Goal: Transaction & Acquisition: Purchase product/service

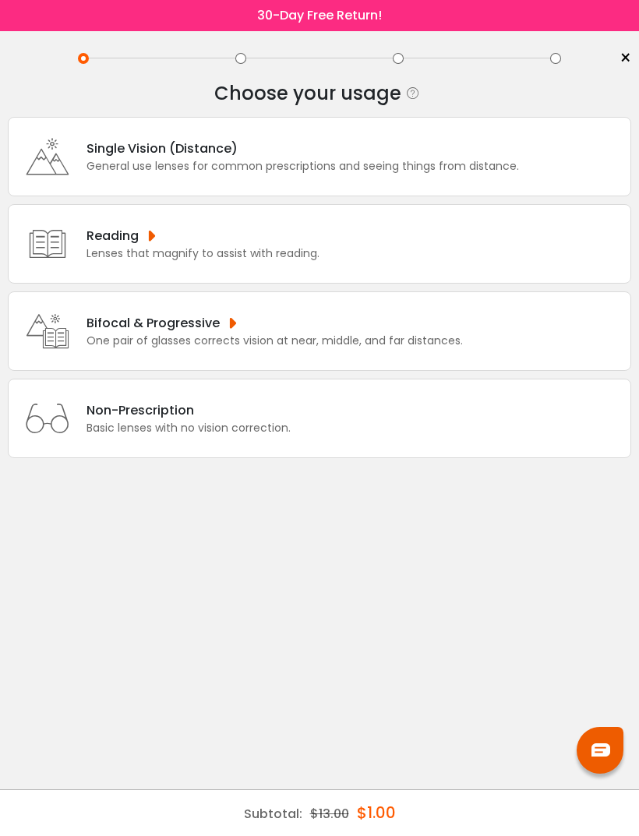
click at [402, 318] on div "Bifocal & Progressive" at bounding box center [274, 322] width 376 height 19
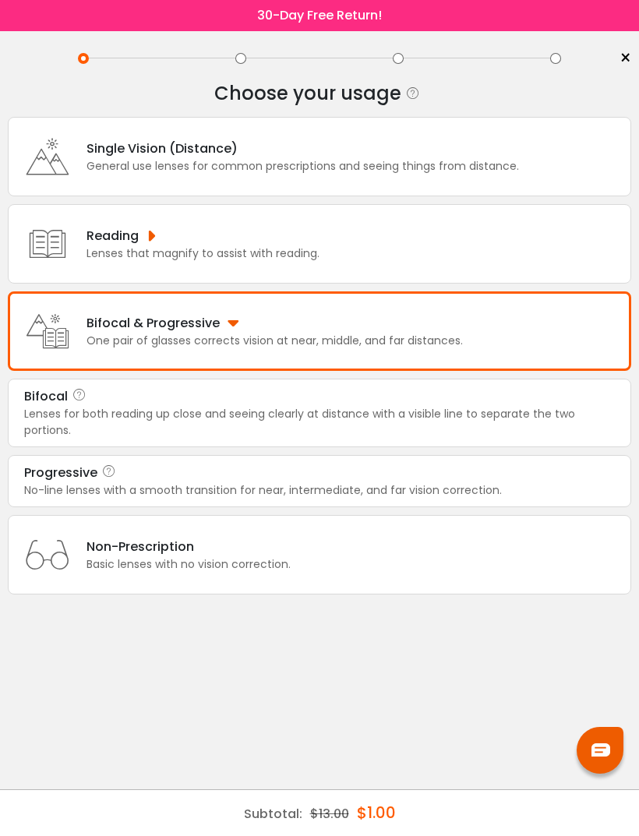
click at [362, 468] on div "Progressive" at bounding box center [319, 472] width 590 height 19
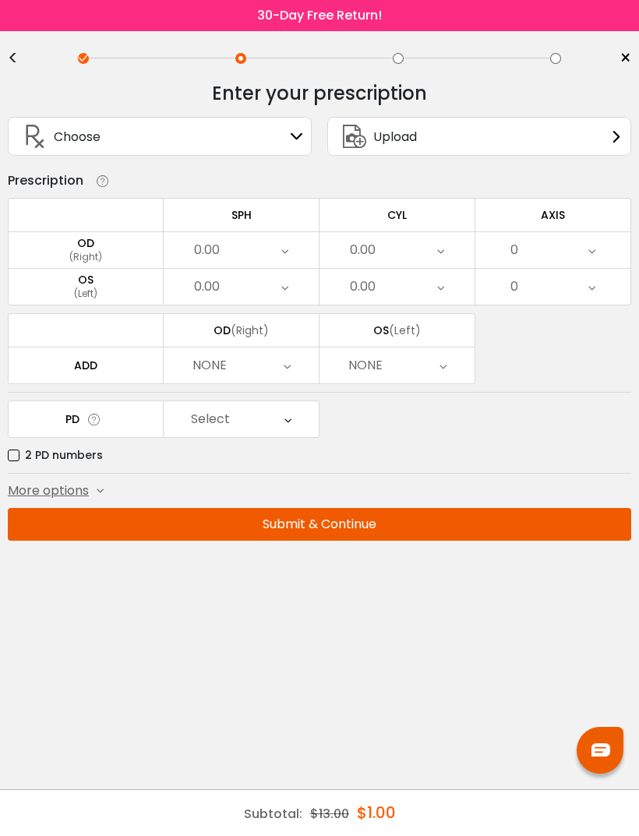
click at [292, 255] on div "0.00" at bounding box center [241, 250] width 155 height 36
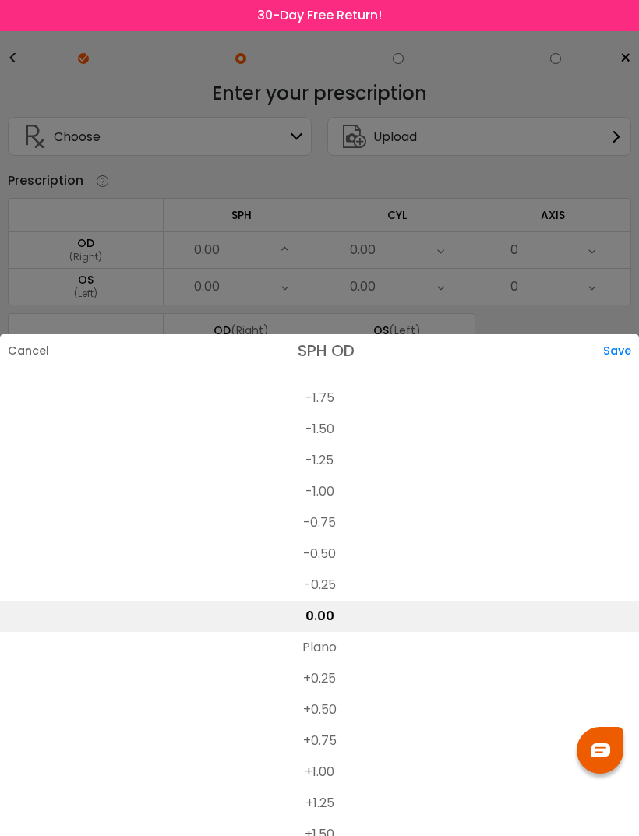
click at [329, 382] on li "-1.75" at bounding box center [319, 397] width 639 height 31
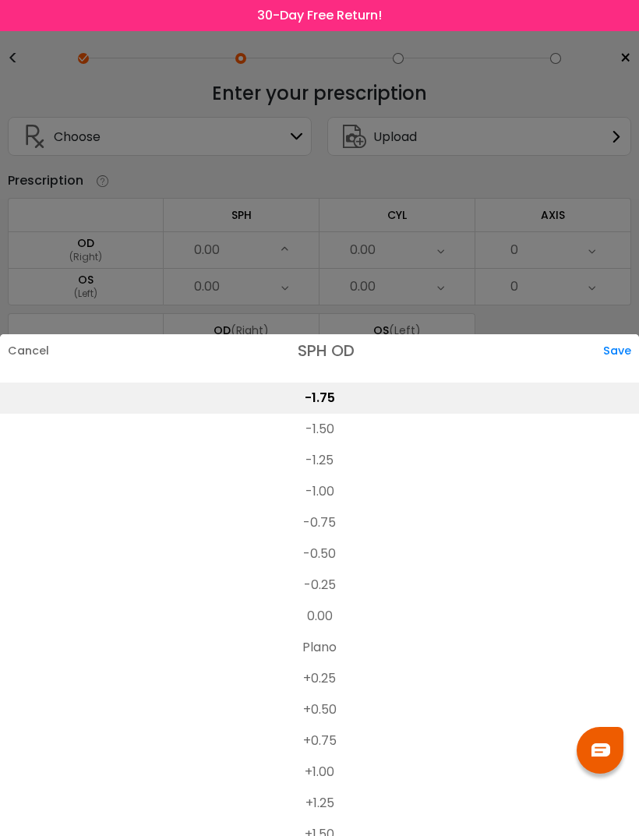
click at [617, 334] on div "Save" at bounding box center [621, 350] width 36 height 33
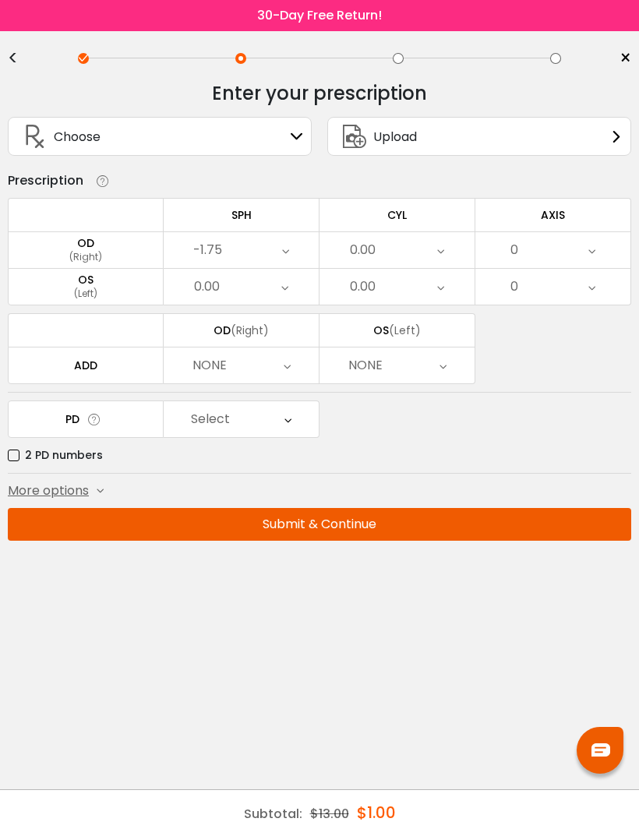
click at [426, 258] on div "0.00" at bounding box center [396, 250] width 155 height 36
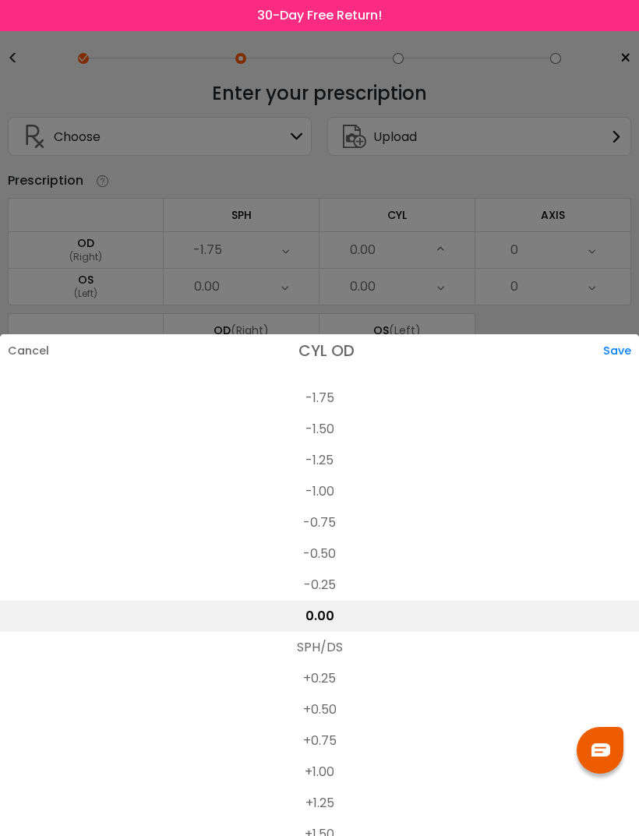
click at [341, 787] on li "+1.25" at bounding box center [319, 802] width 639 height 31
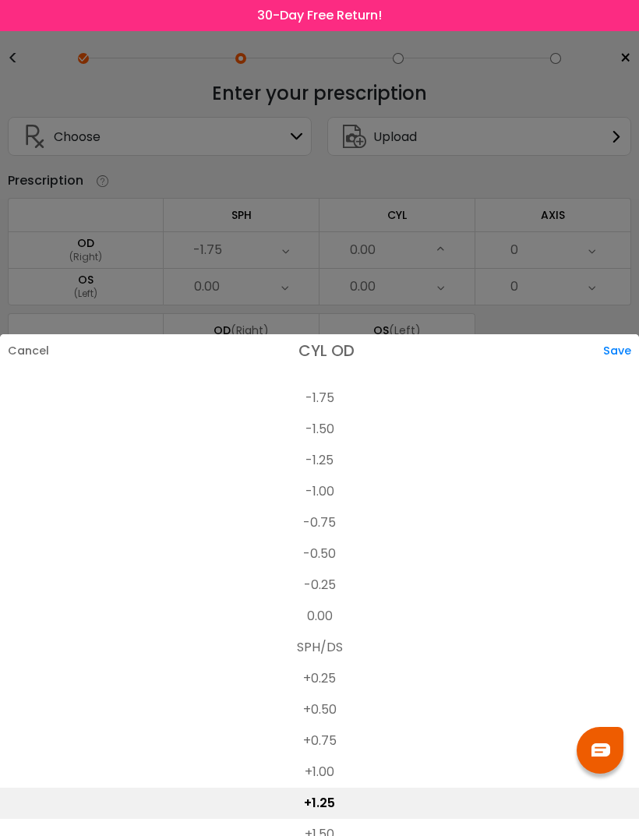
click at [628, 334] on div "Save" at bounding box center [621, 350] width 36 height 33
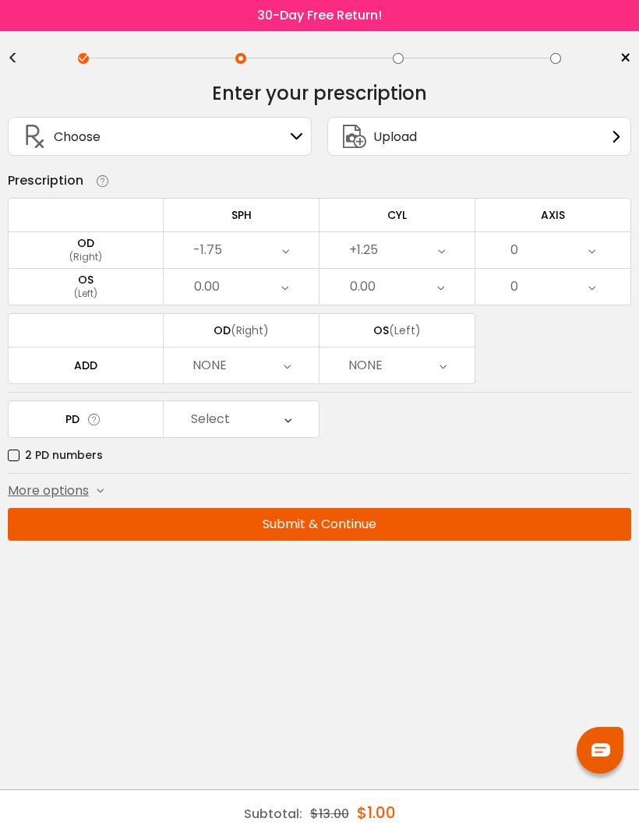
click at [283, 285] on icon at bounding box center [284, 287] width 7 height 36
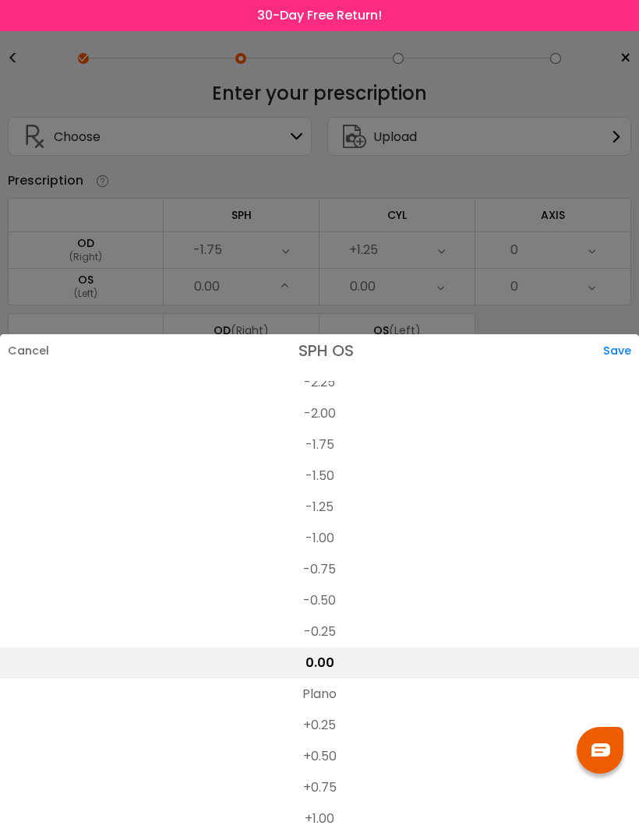
scroll to position [2219, 0]
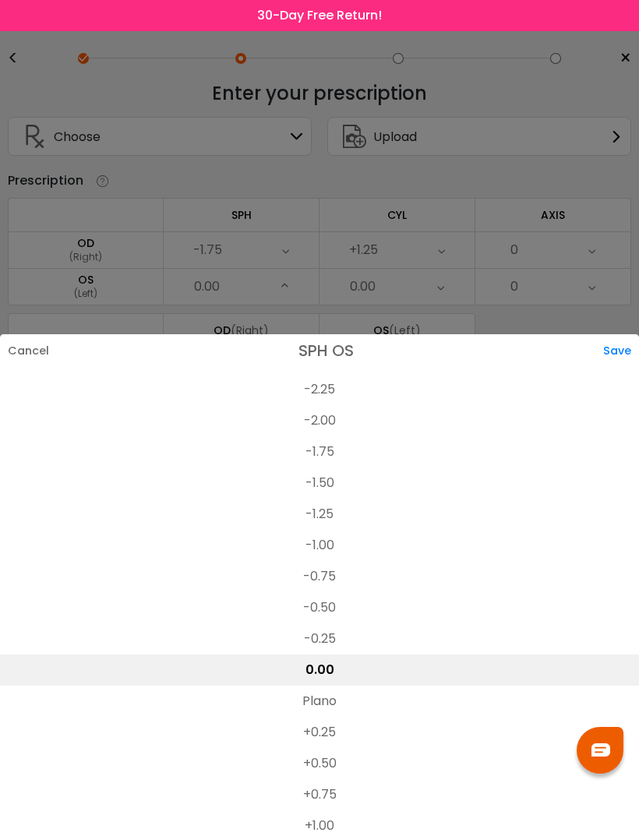
click at [322, 405] on li "-2.00" at bounding box center [319, 420] width 639 height 31
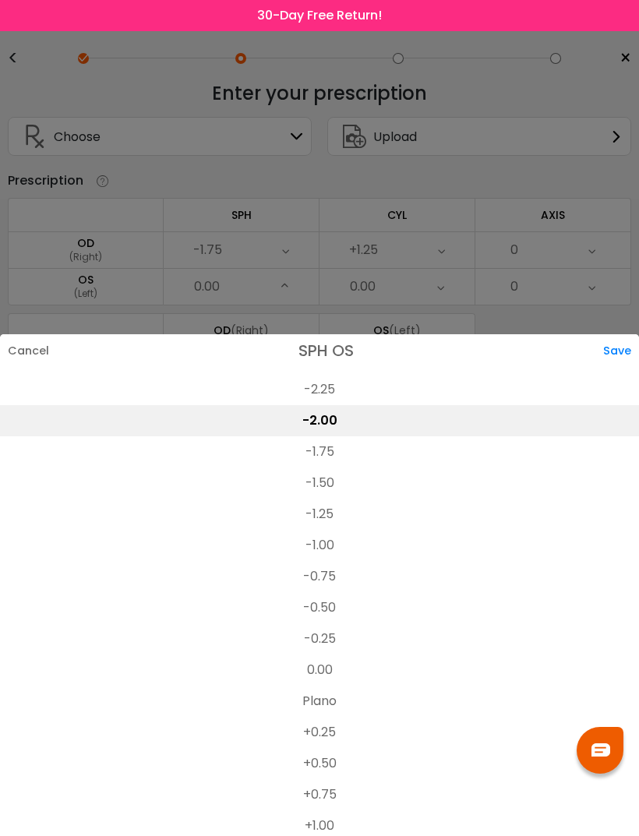
click at [611, 334] on div "Save" at bounding box center [621, 350] width 36 height 33
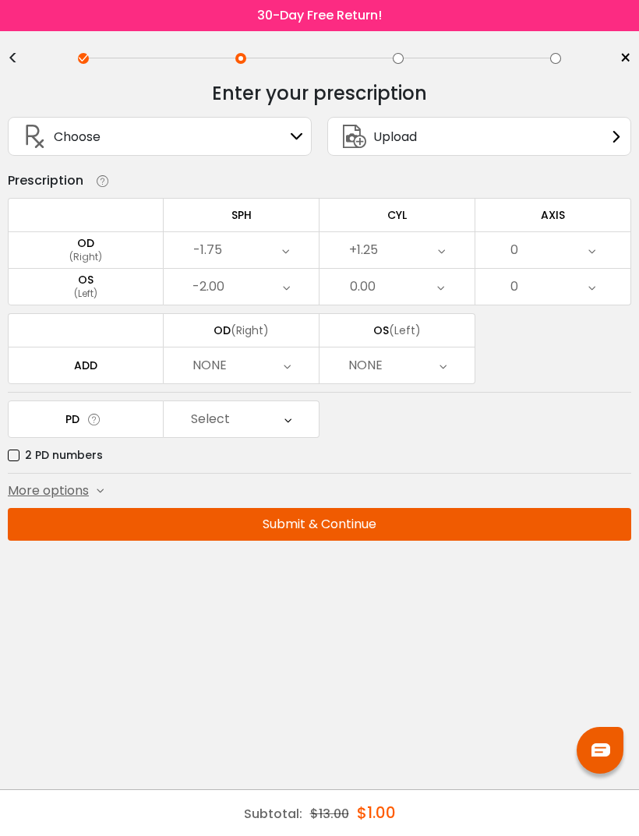
click at [454, 286] on div "0.00" at bounding box center [396, 287] width 155 height 36
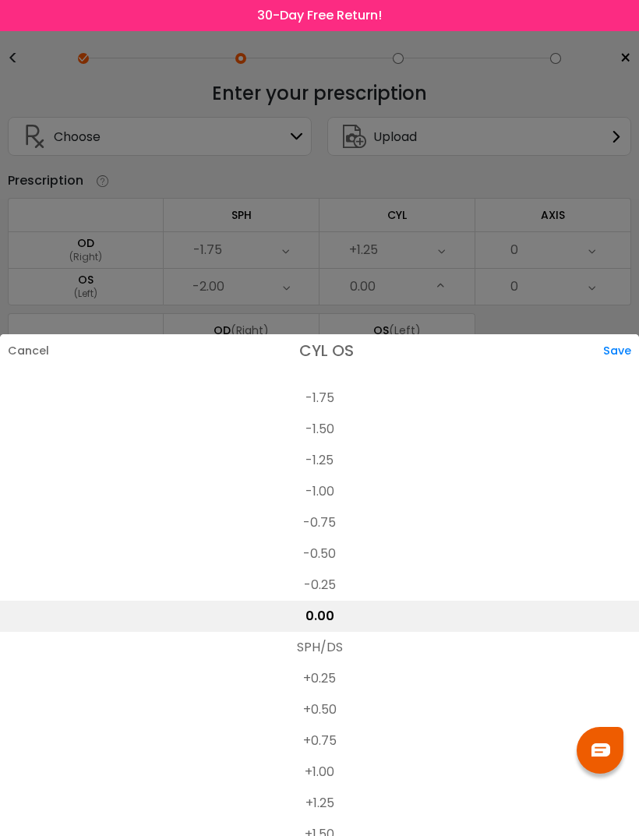
click at [337, 787] on li "+1.25" at bounding box center [319, 802] width 639 height 31
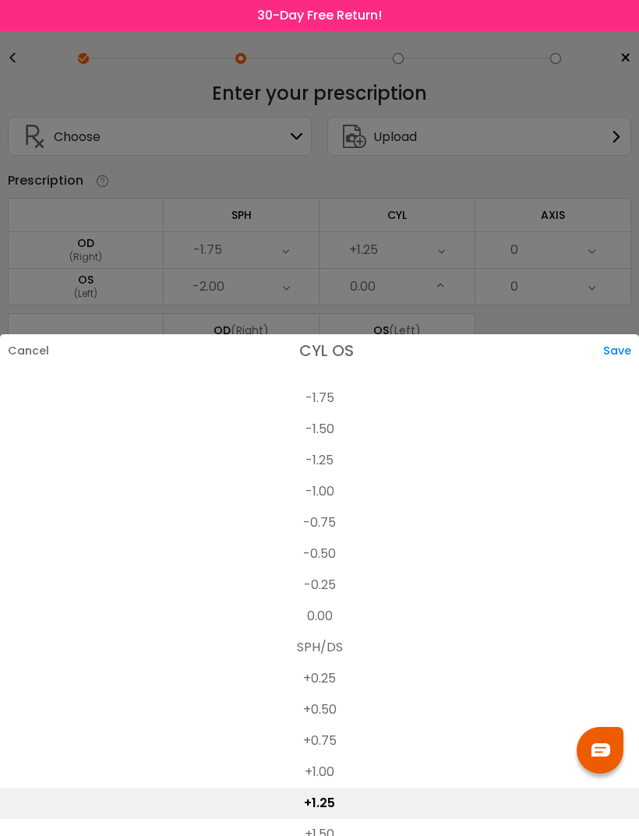
click at [617, 334] on div "Save" at bounding box center [621, 350] width 36 height 33
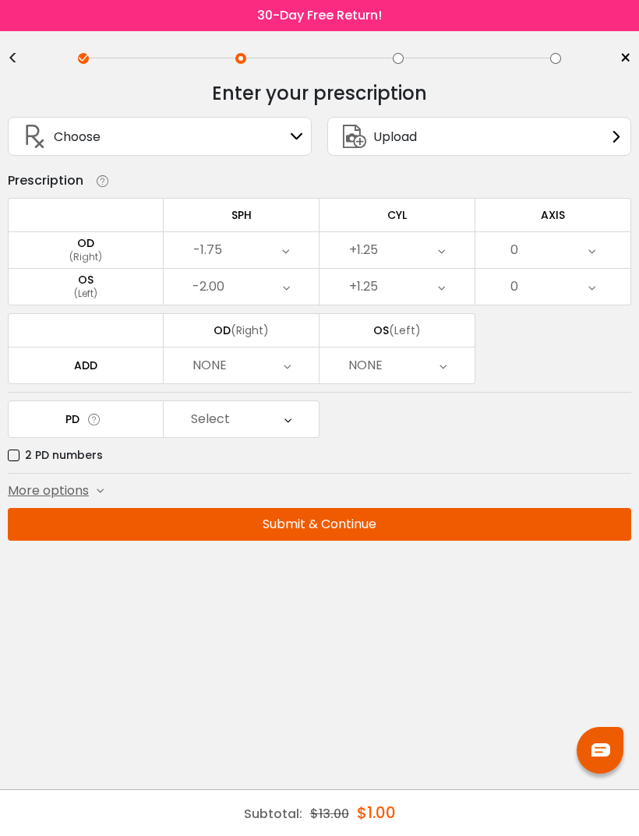
click at [596, 257] on div "0" at bounding box center [552, 250] width 155 height 36
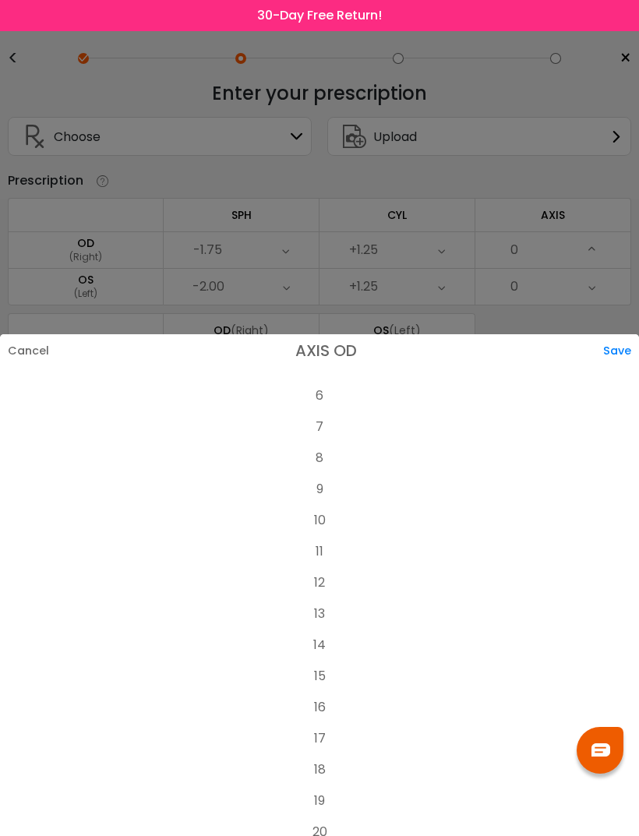
scroll to position [183, 0]
click at [326, 665] on li "15" at bounding box center [319, 680] width 639 height 31
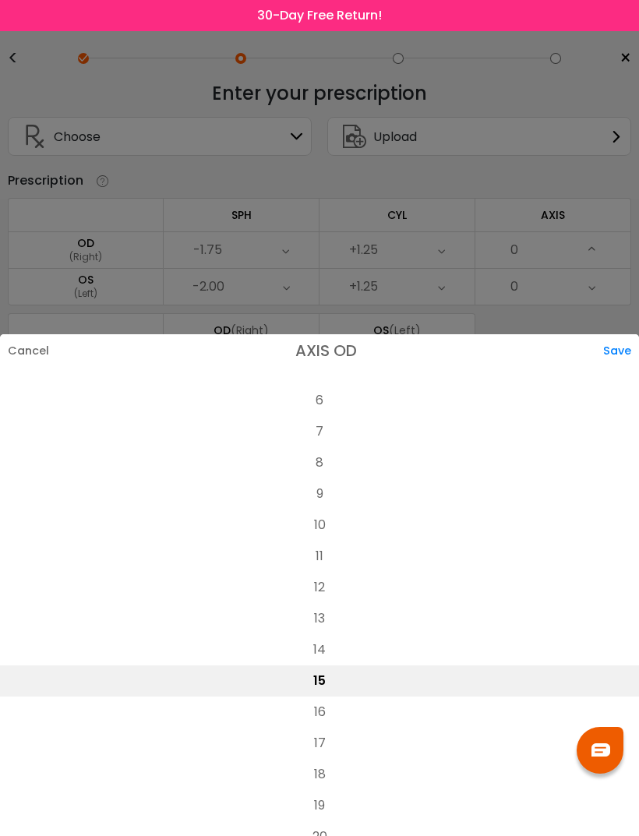
click at [624, 334] on div "Save" at bounding box center [621, 350] width 36 height 33
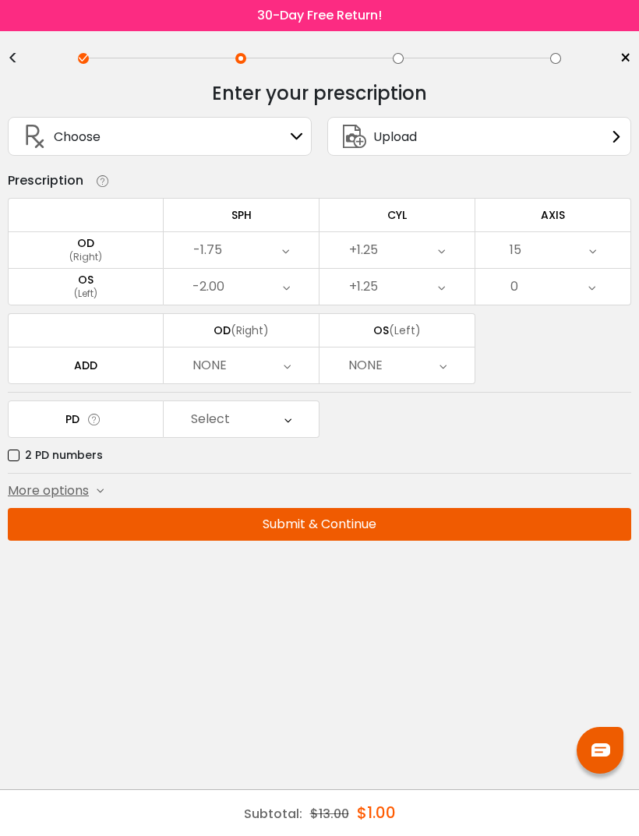
click at [592, 286] on icon at bounding box center [591, 287] width 7 height 36
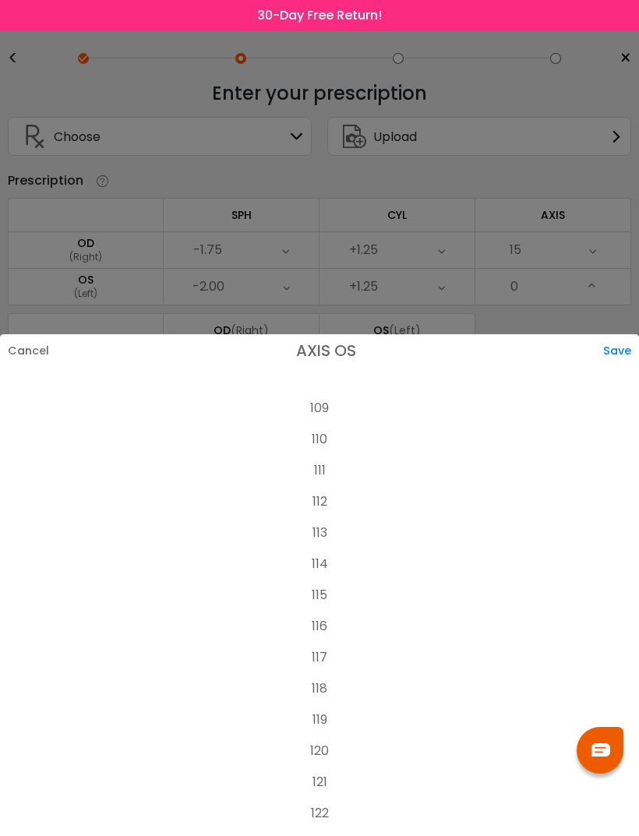
scroll to position [3383, 0]
click at [326, 736] on li "120" at bounding box center [319, 751] width 639 height 31
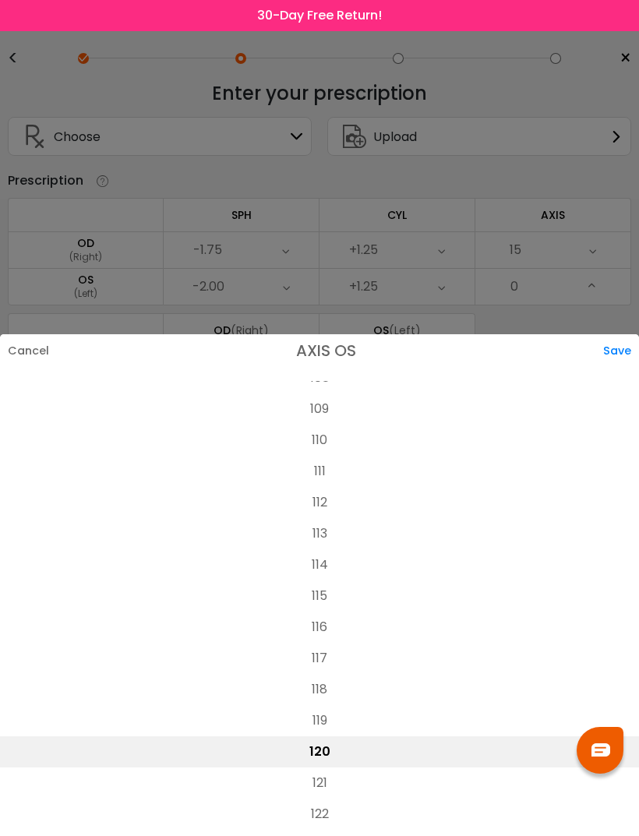
click at [621, 334] on div "Save" at bounding box center [621, 350] width 36 height 33
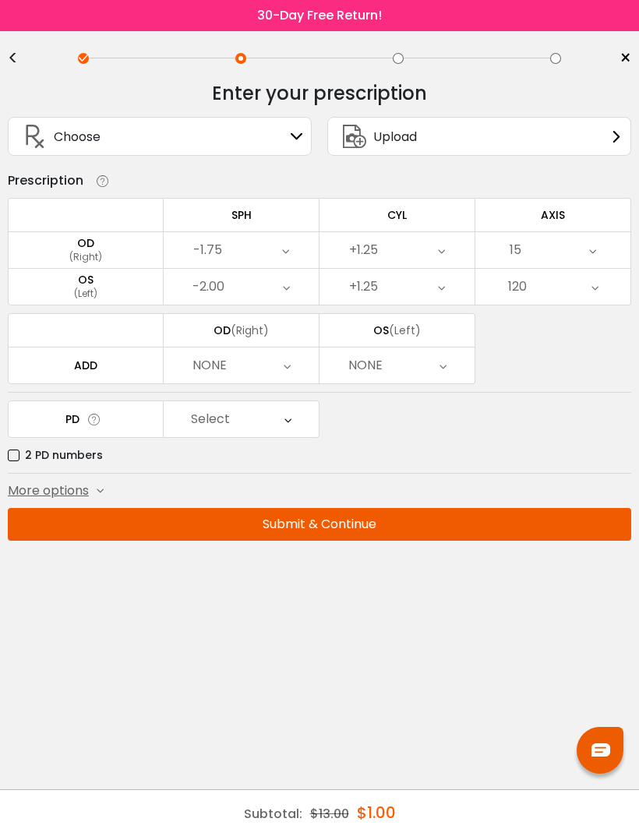
click at [296, 420] on div "Select" at bounding box center [241, 419] width 155 height 36
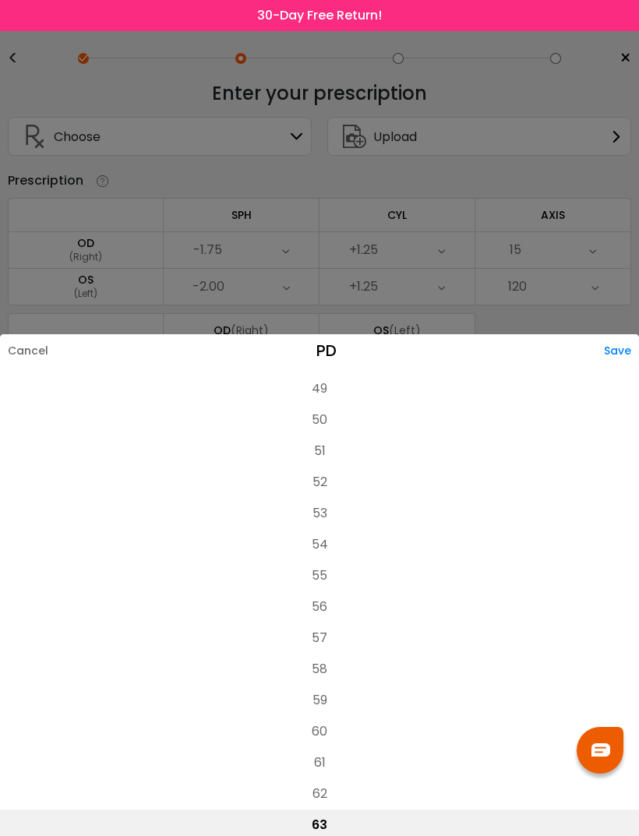
scroll to position [103, 0]
click at [326, 621] on li "57" at bounding box center [319, 636] width 639 height 31
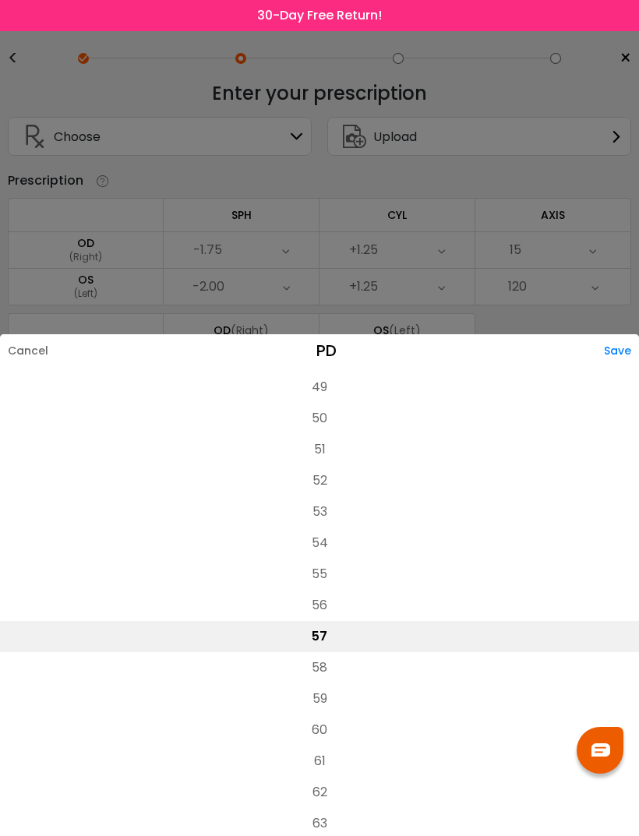
click at [615, 334] on div "Save" at bounding box center [621, 350] width 35 height 33
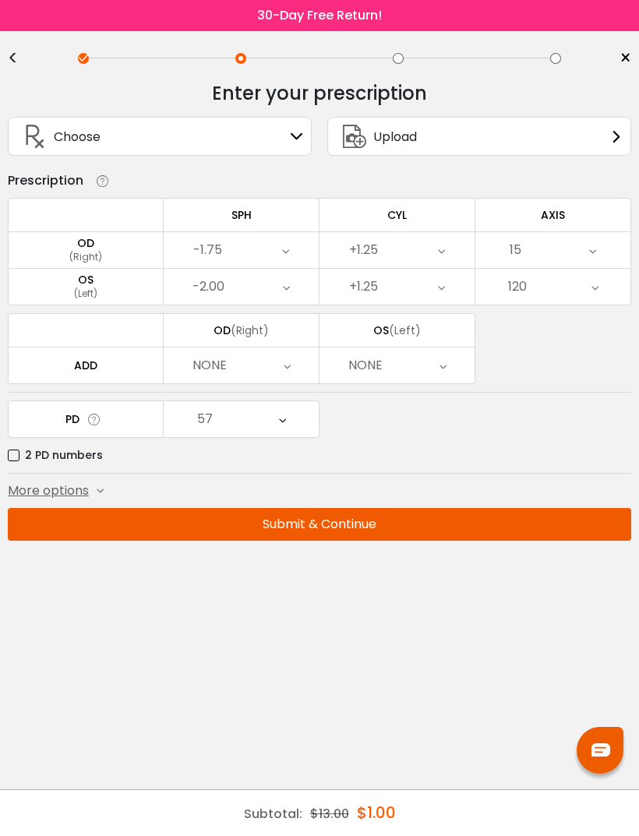
click at [557, 523] on button "Submit & Continue" at bounding box center [319, 524] width 623 height 33
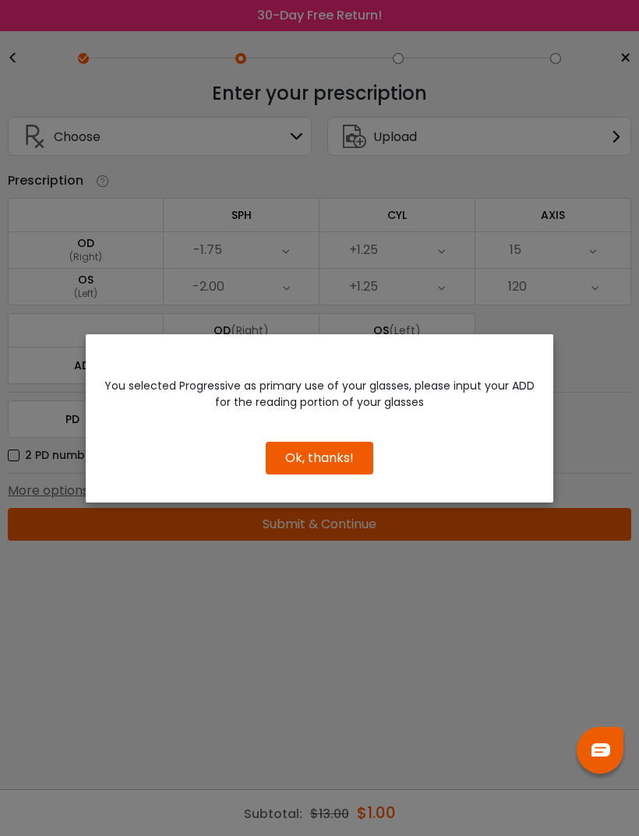
click at [348, 458] on button "Ok, thanks!" at bounding box center [319, 458] width 107 height 33
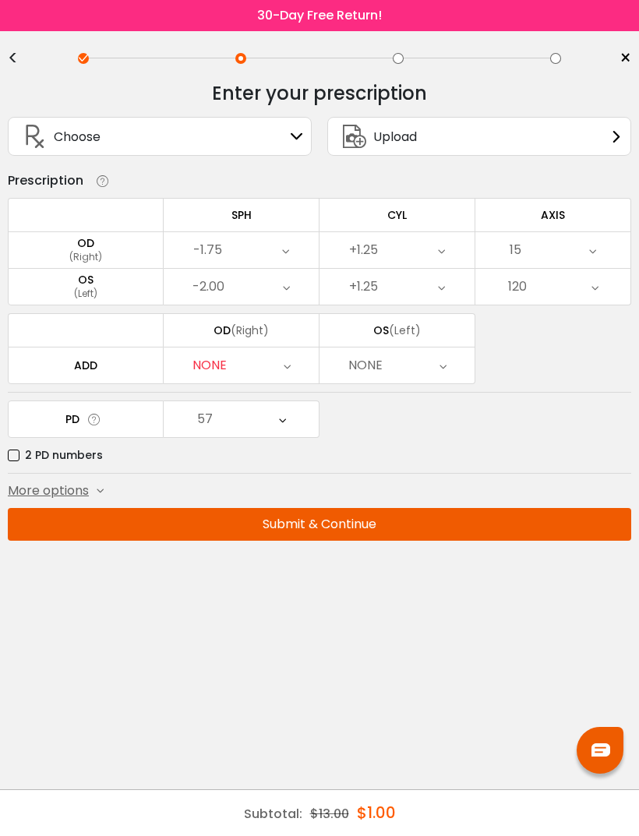
click at [452, 364] on div "NONE" at bounding box center [396, 365] width 155 height 36
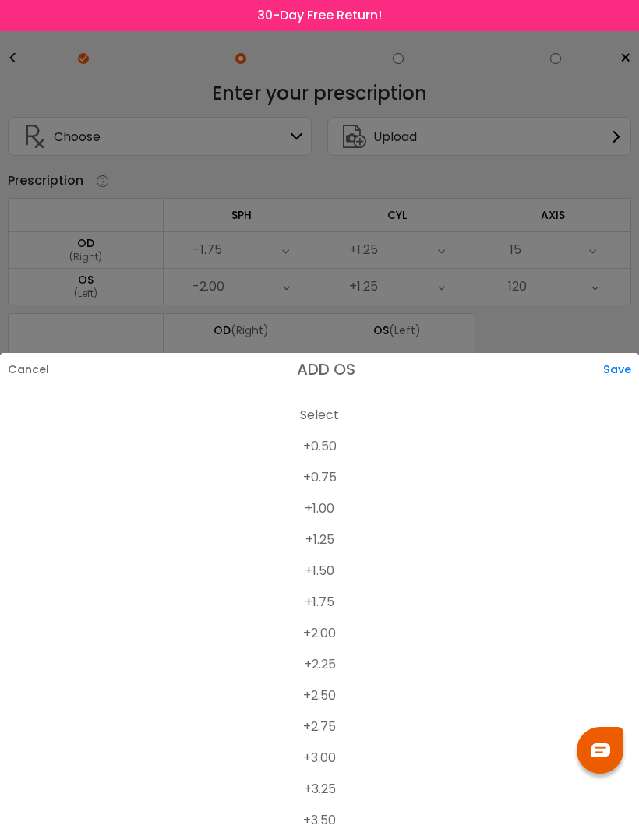
click at [40, 362] on div "Cancel" at bounding box center [24, 369] width 49 height 33
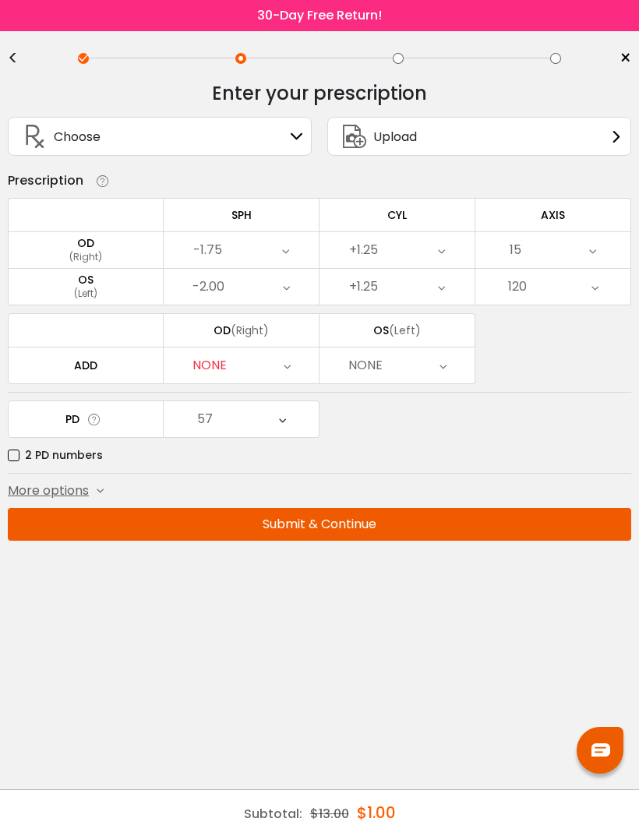
click at [287, 375] on icon at bounding box center [286, 365] width 7 height 36
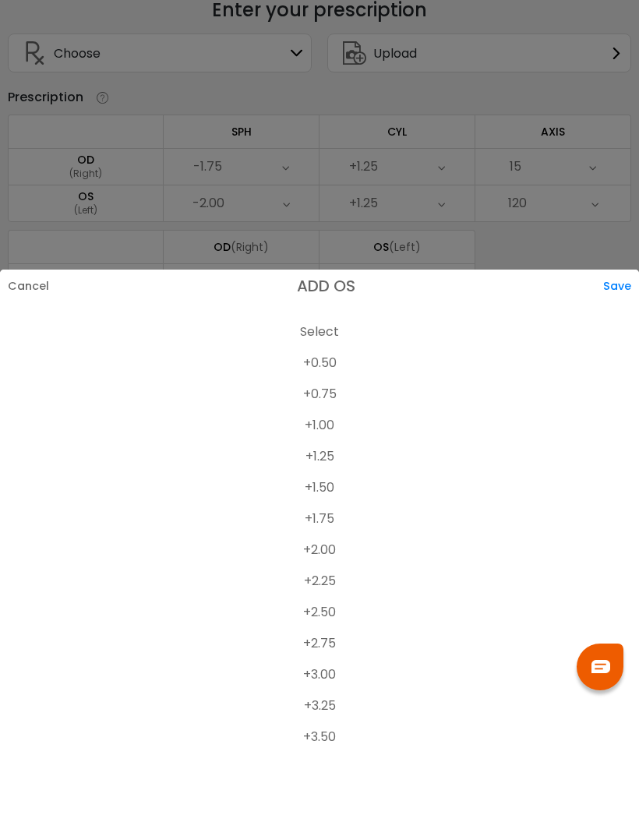
scroll to position [50, 0]
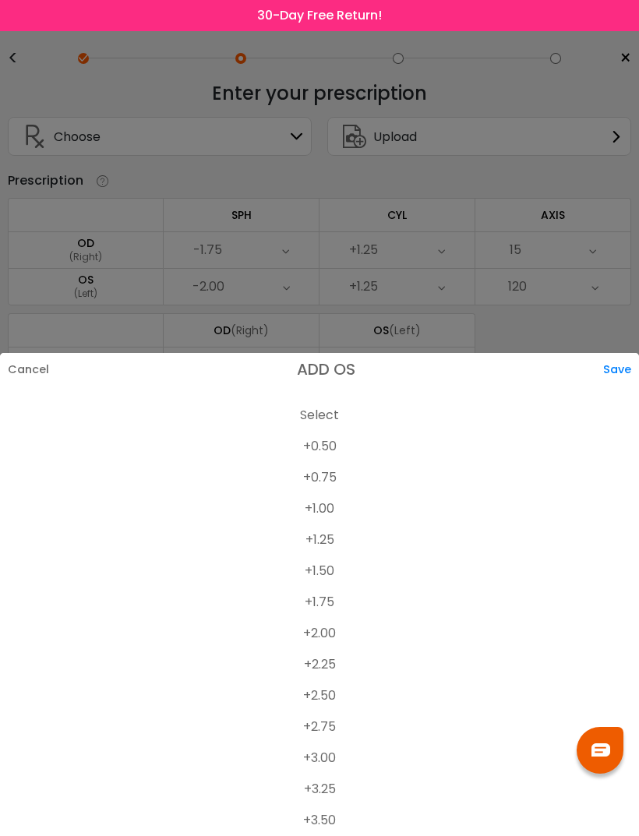
click at [540, 304] on div at bounding box center [319, 418] width 639 height 836
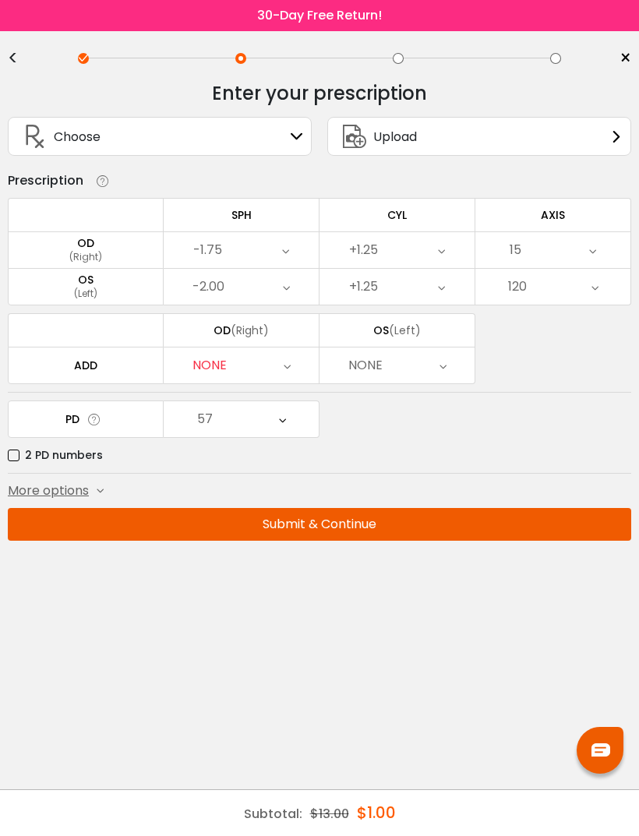
click at [374, 350] on div "NONE" at bounding box center [365, 365] width 34 height 31
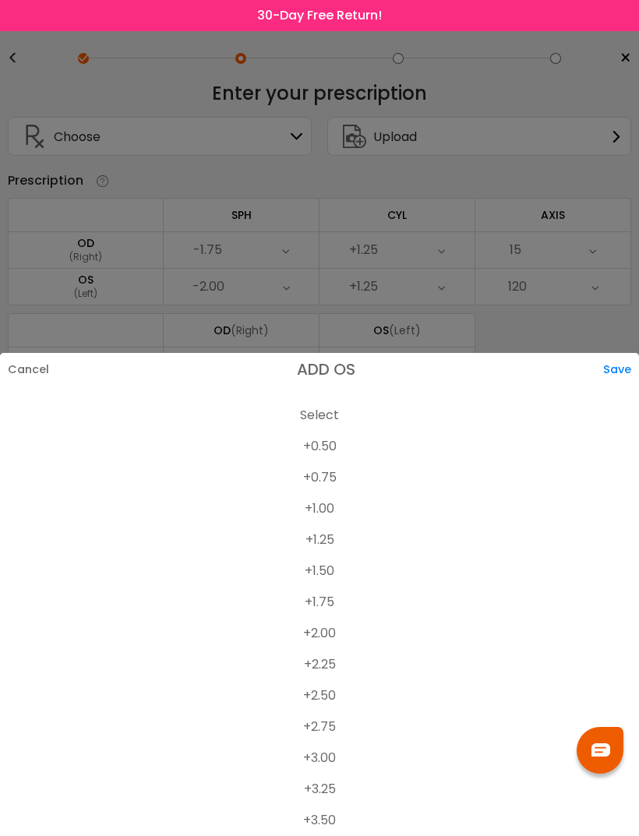
click at [628, 368] on div "Save" at bounding box center [621, 369] width 36 height 33
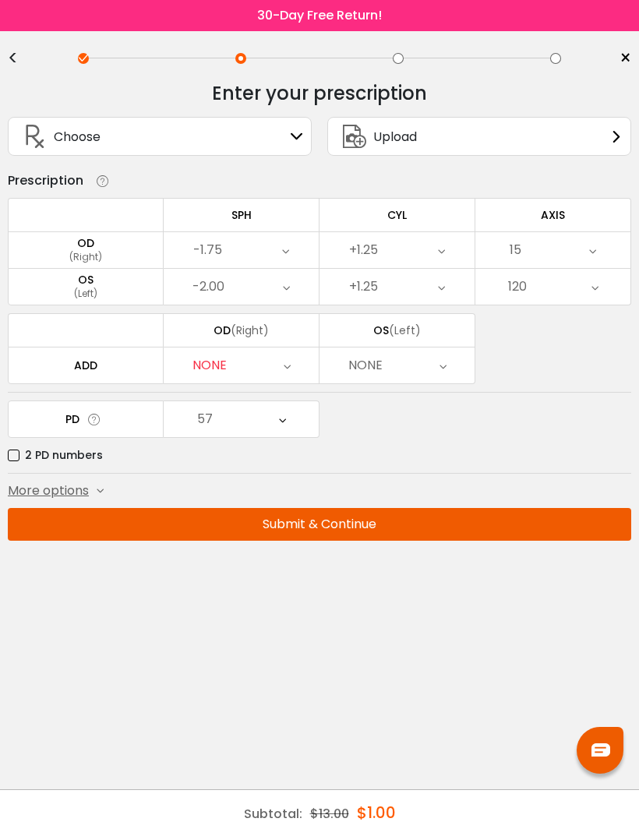
click at [294, 347] on div "NONE" at bounding box center [241, 365] width 155 height 36
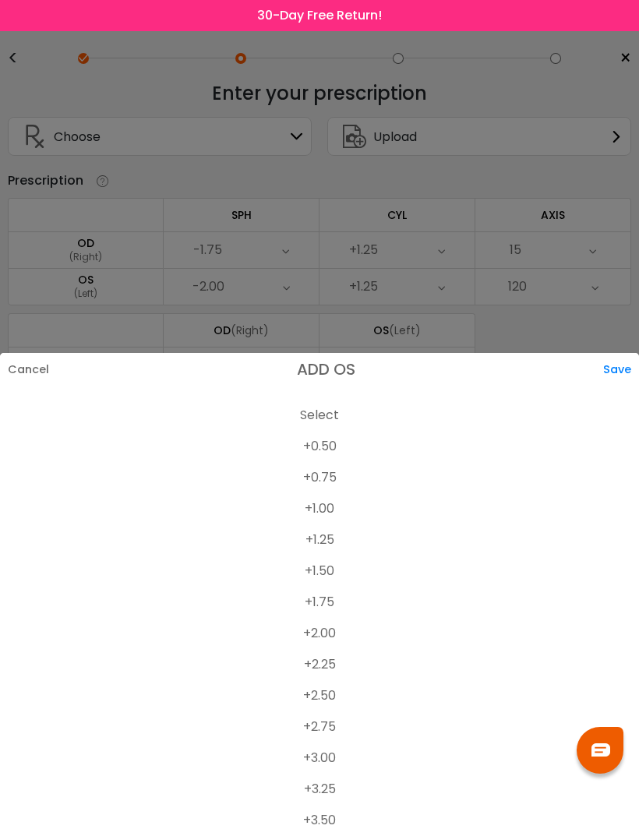
click at [519, 309] on div at bounding box center [319, 418] width 639 height 836
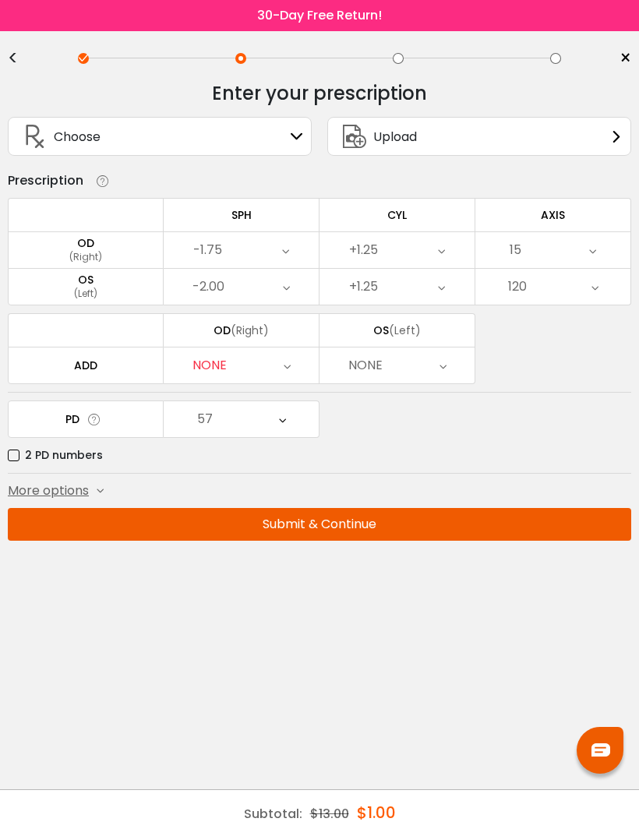
click at [64, 481] on span "More options" at bounding box center [48, 490] width 81 height 19
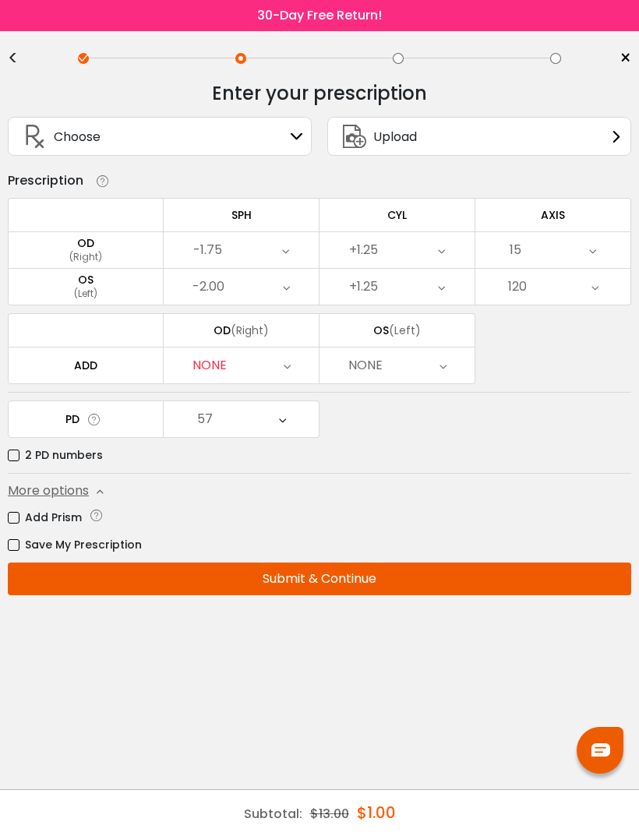
click at [92, 507] on icon at bounding box center [97, 515] width 16 height 16
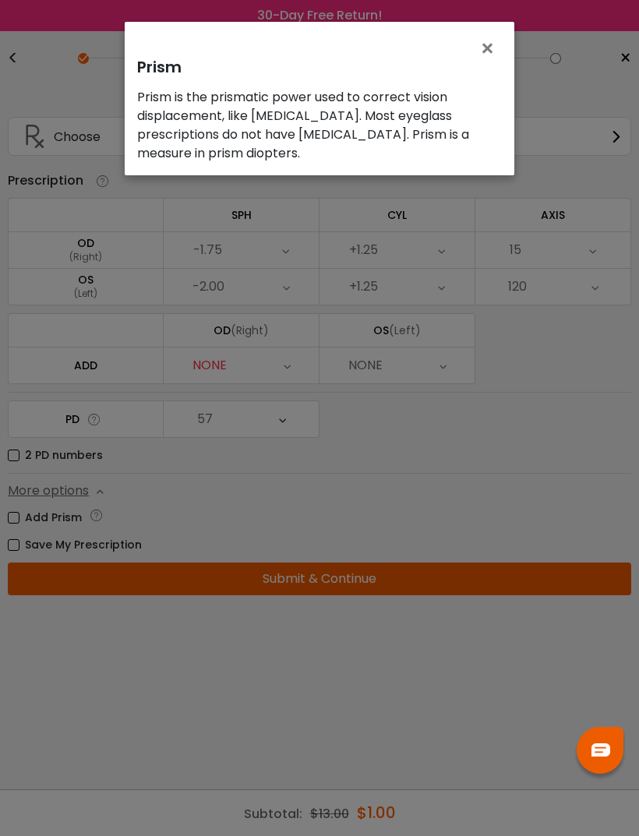
click at [488, 43] on span "×" at bounding box center [490, 48] width 23 height 33
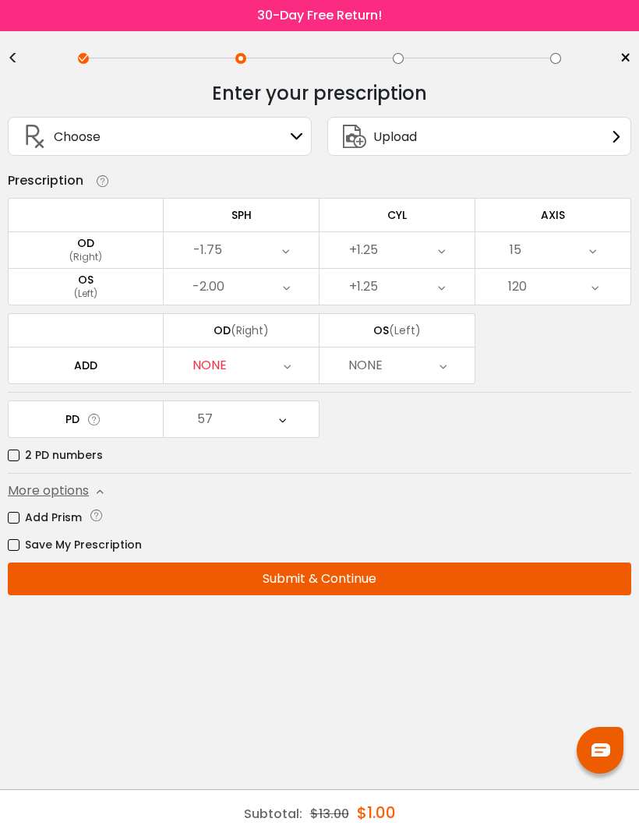
click at [10, 535] on label "Save My Prescription" at bounding box center [75, 544] width 134 height 19
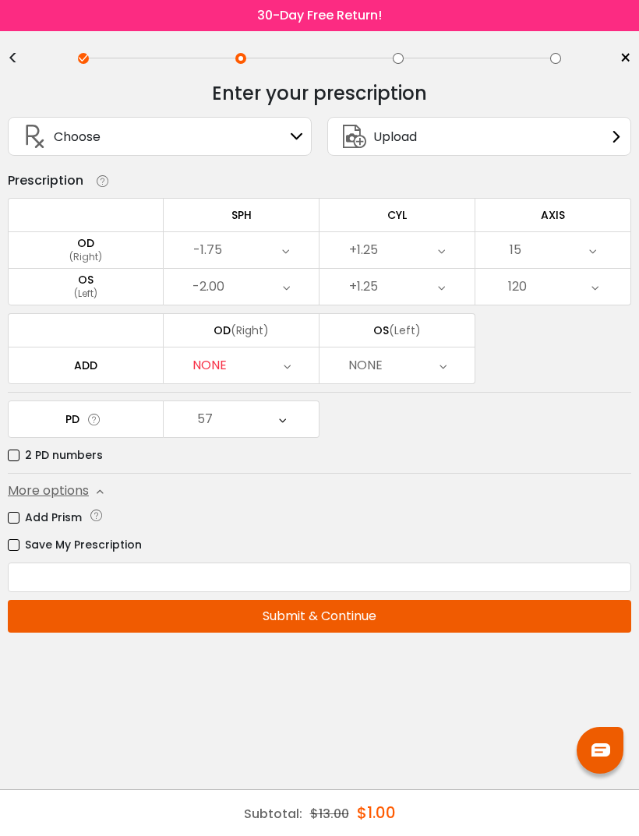
click at [104, 173] on icon at bounding box center [98, 181] width 23 height 16
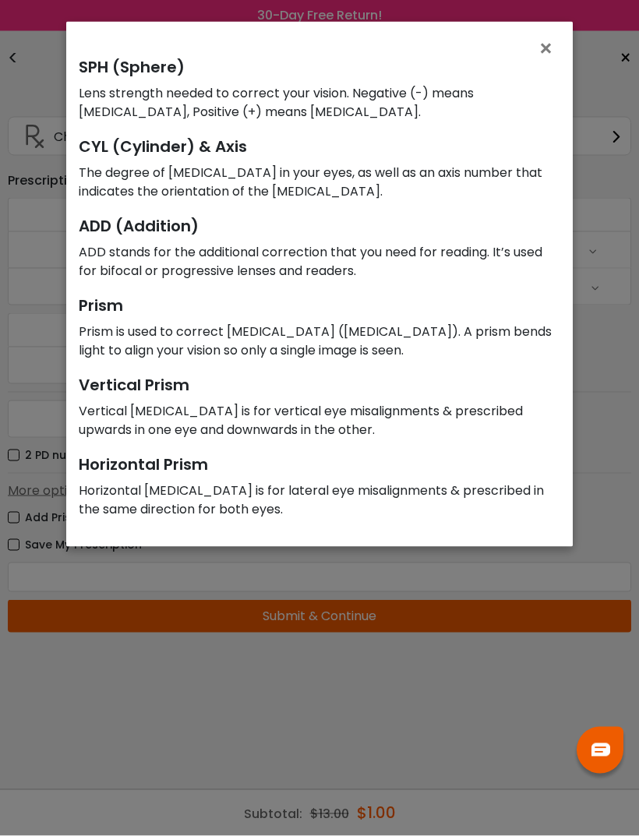
scroll to position [48, 0]
click at [607, 398] on div "× SPH (Sphere) Lens strength needed to correct your vision. Negative (-) means …" at bounding box center [319, 418] width 639 height 836
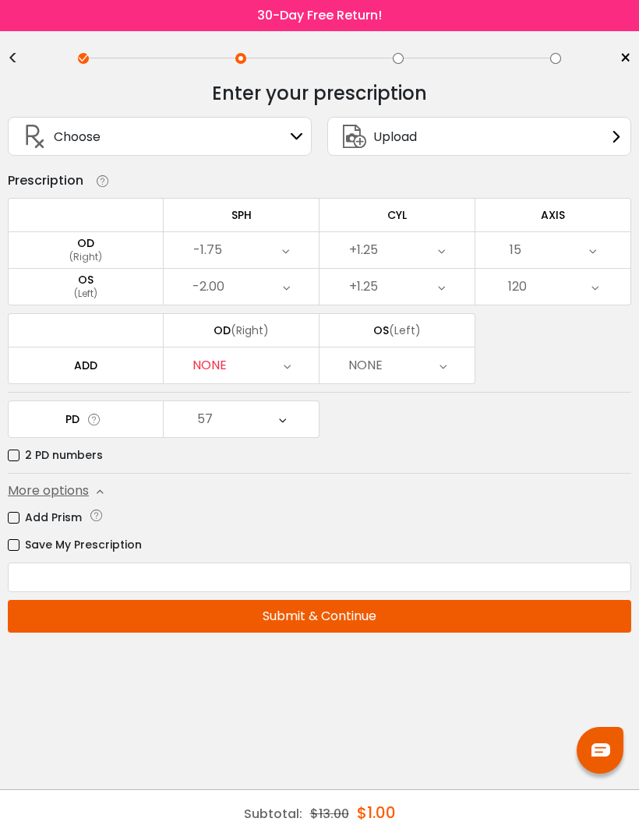
click at [291, 347] on div "NONE" at bounding box center [241, 365] width 155 height 36
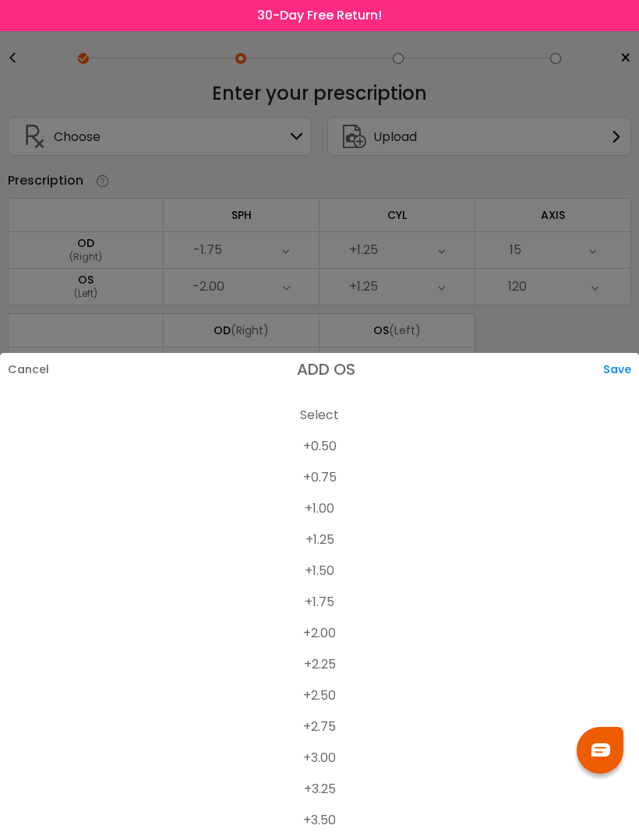
click at [340, 537] on li "+1.25" at bounding box center [319, 539] width 639 height 31
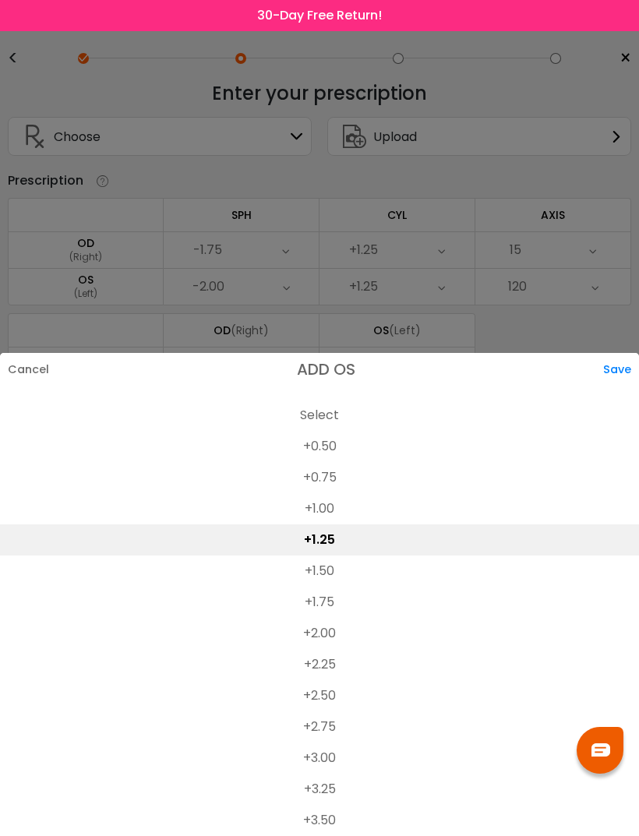
click at [616, 364] on div "Save" at bounding box center [621, 369] width 36 height 33
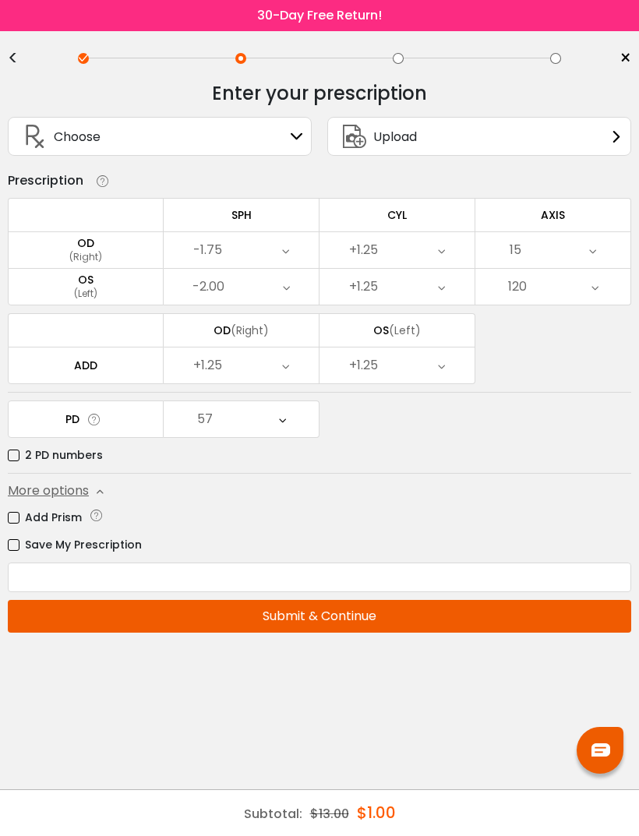
click at [452, 347] on div "+1.25" at bounding box center [396, 365] width 155 height 36
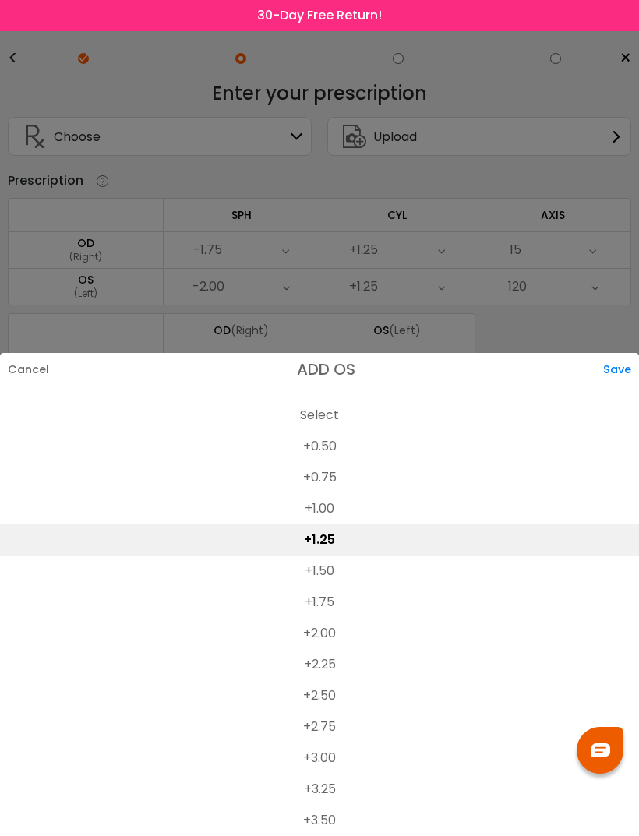
click at [613, 375] on div "Save" at bounding box center [621, 369] width 36 height 33
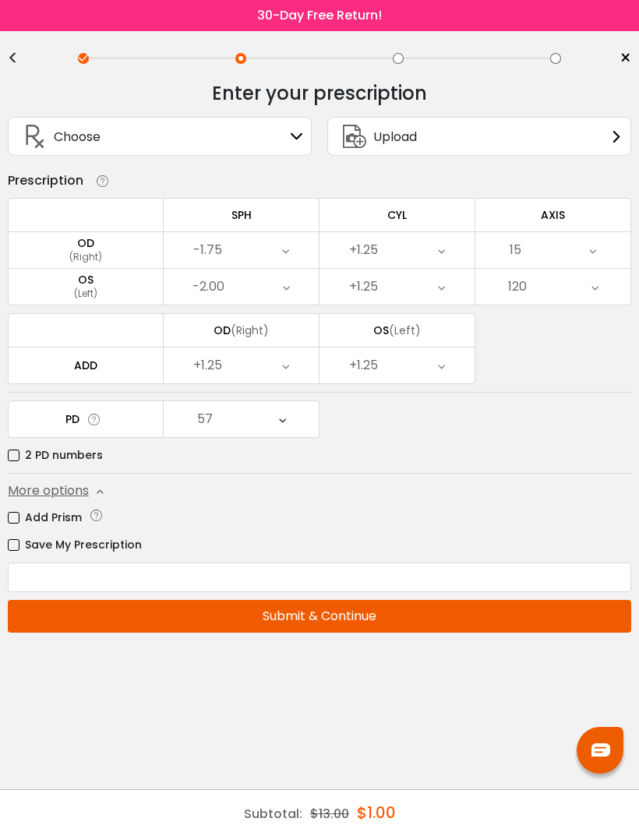
click at [20, 535] on label "Save My Prescription" at bounding box center [75, 544] width 134 height 19
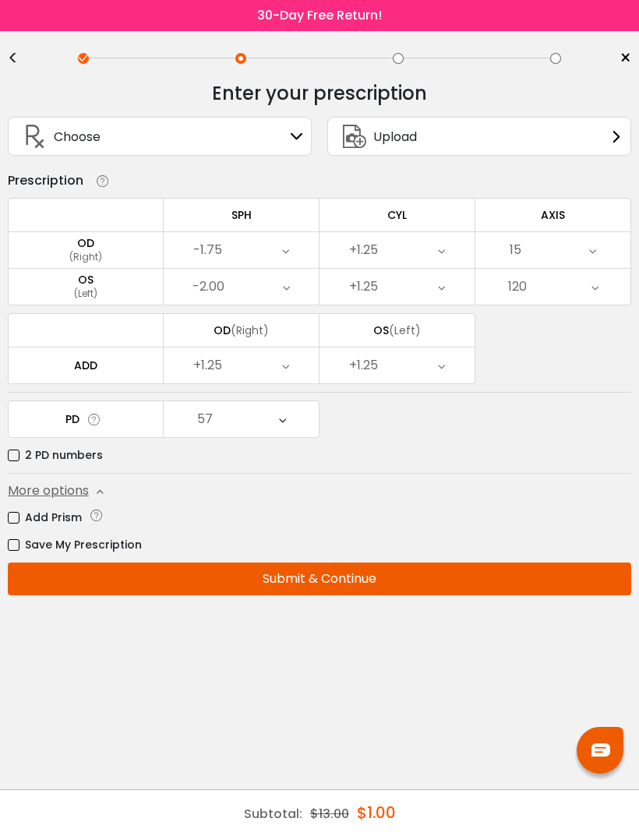
click at [529, 562] on button "Submit & Continue" at bounding box center [319, 578] width 623 height 33
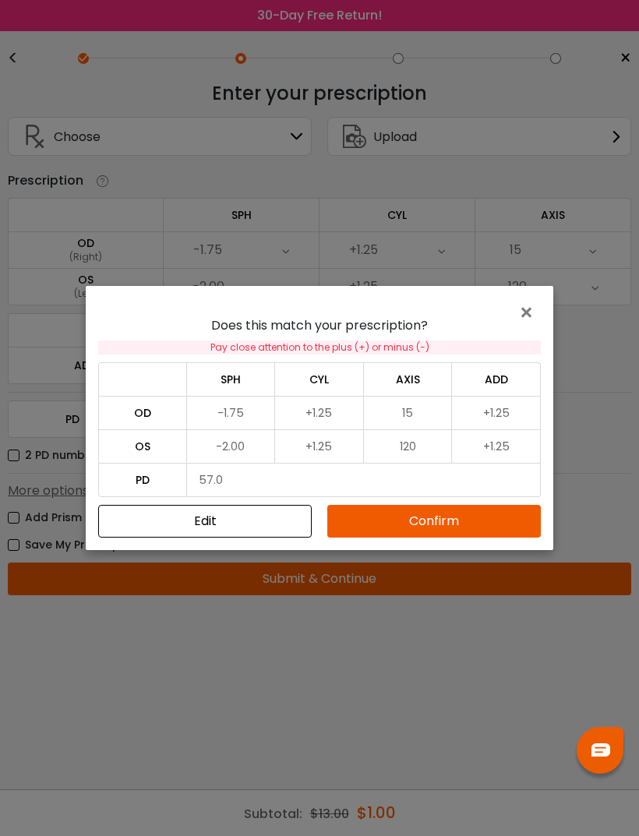
click at [276, 522] on button "Edit" at bounding box center [204, 521] width 213 height 33
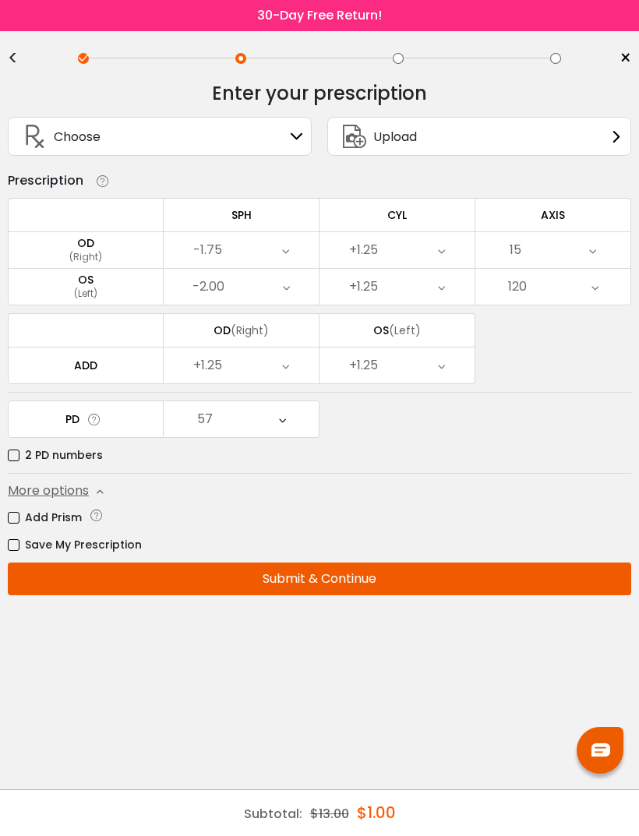
click at [442, 232] on icon at bounding box center [441, 250] width 7 height 36
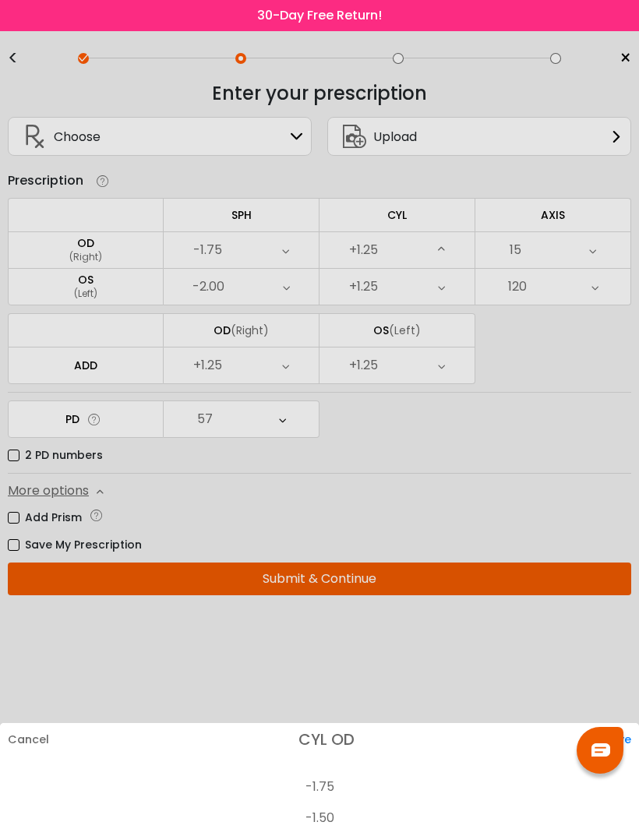
scroll to position [715, 0]
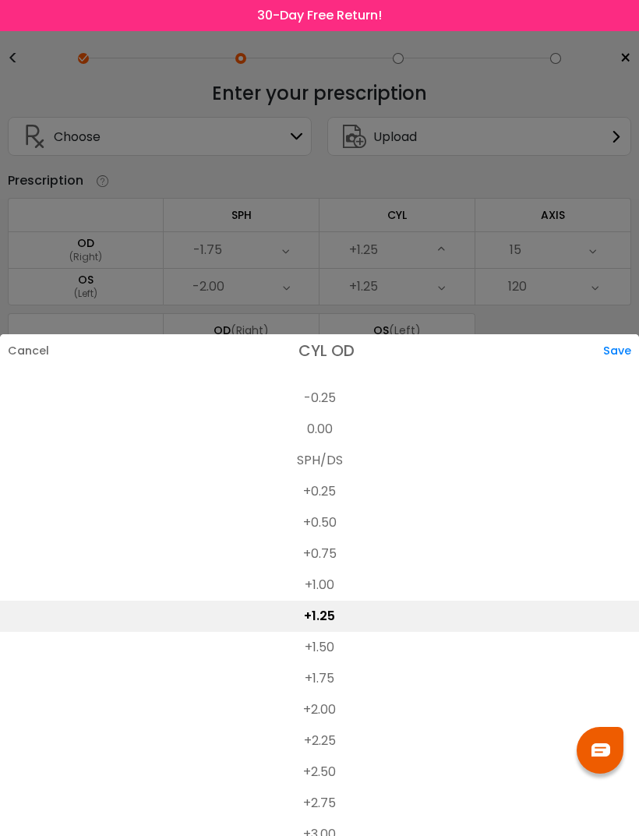
click at [340, 538] on li "+0.75" at bounding box center [319, 553] width 639 height 31
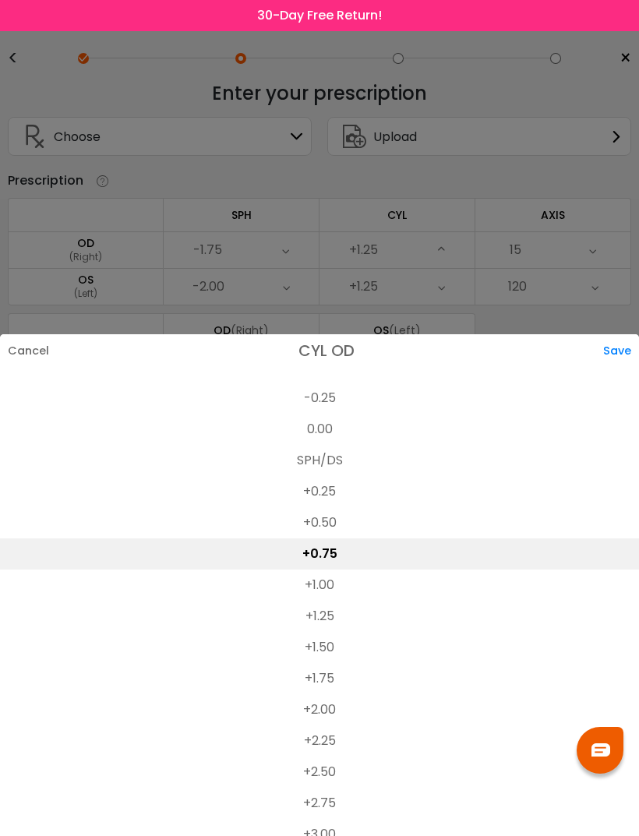
click at [615, 334] on div "Save" at bounding box center [621, 350] width 36 height 33
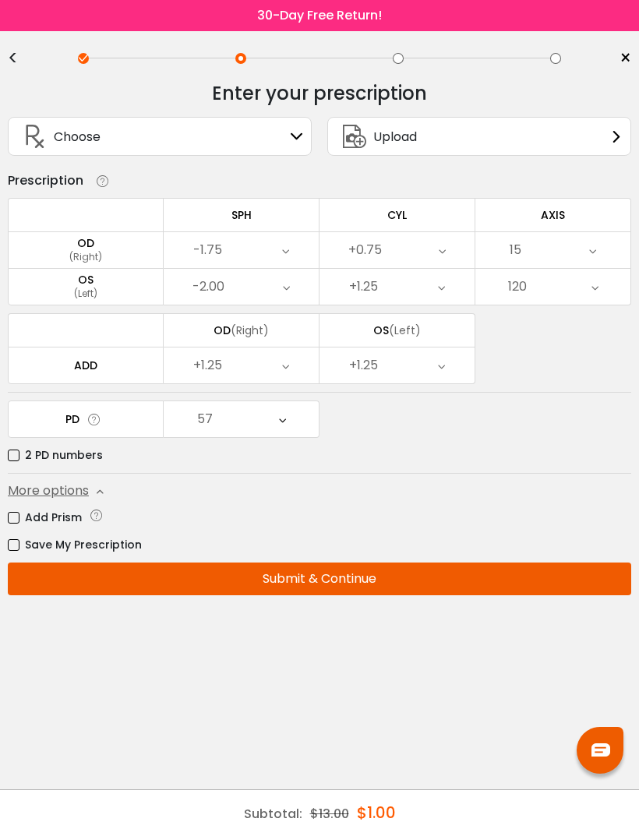
click at [442, 269] on icon at bounding box center [441, 287] width 7 height 36
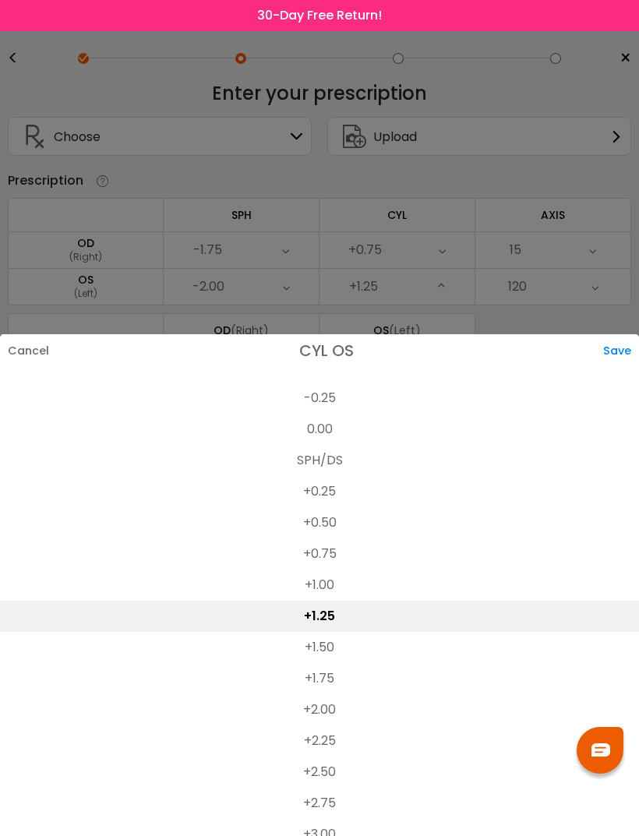
click at [340, 569] on li "+1.00" at bounding box center [319, 584] width 639 height 31
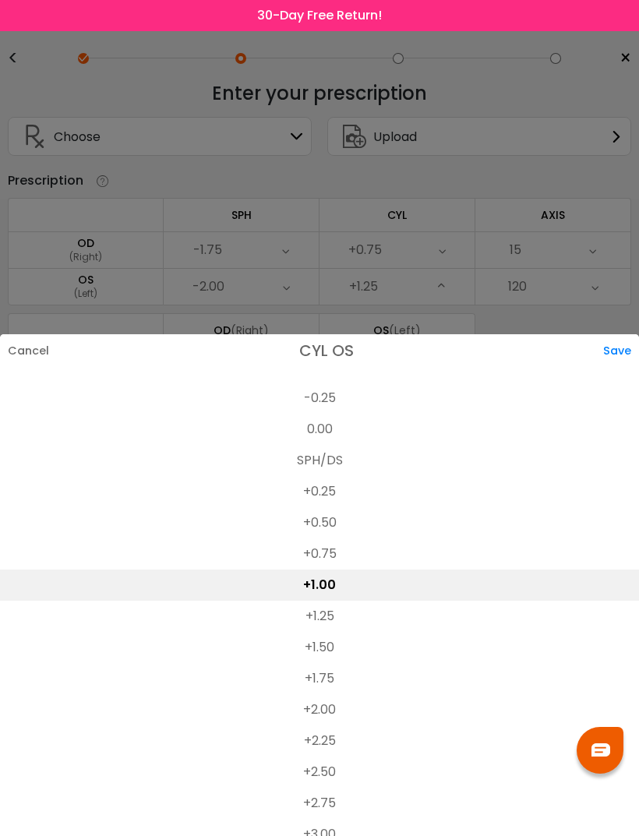
click at [618, 334] on div "Save" at bounding box center [621, 350] width 36 height 33
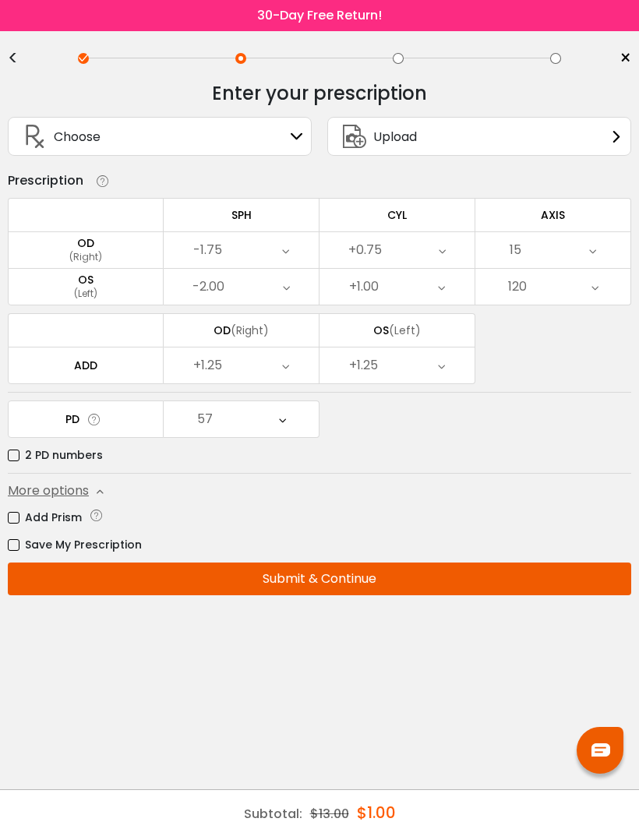
click at [551, 562] on button "Submit & Continue" at bounding box center [319, 578] width 623 height 33
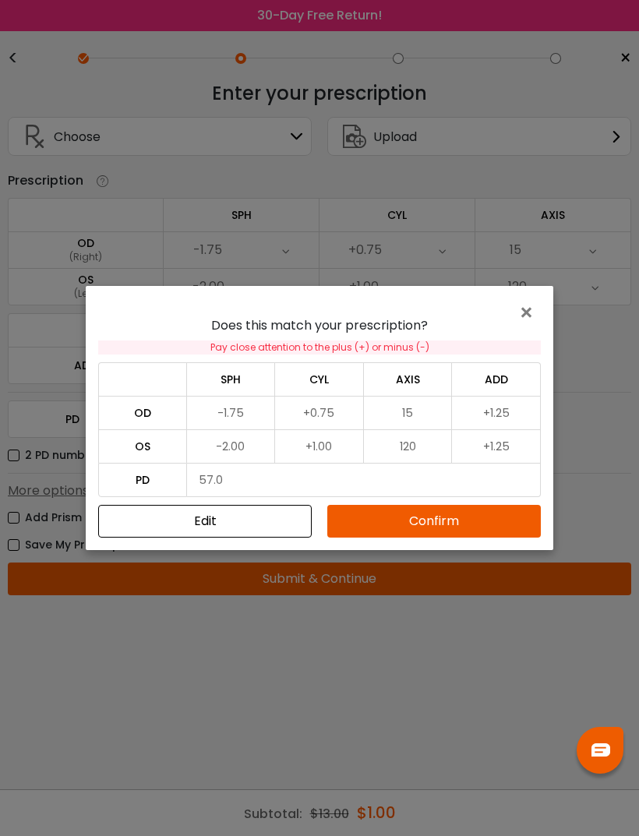
click at [487, 519] on button "Confirm" at bounding box center [433, 521] width 213 height 33
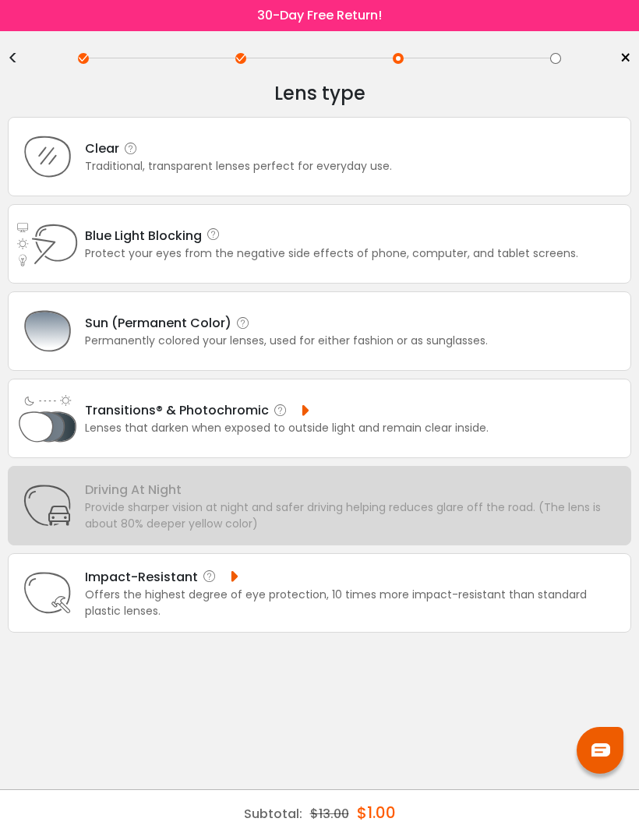
scroll to position [0, 0]
click at [76, 321] on img at bounding box center [47, 331] width 62 height 62
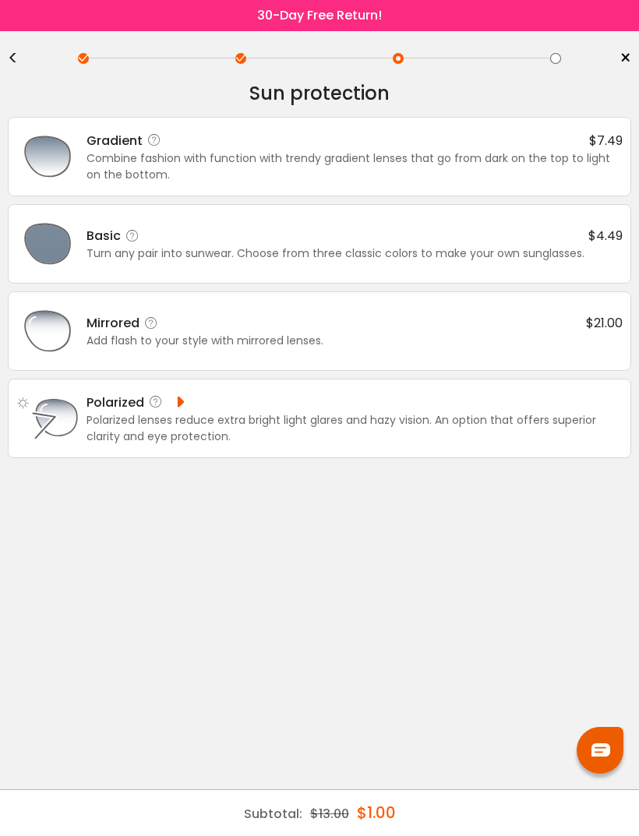
click at [488, 413] on div "Polarized lenses reduce extra bright light glares and hazy vision. An option th…" at bounding box center [354, 428] width 536 height 33
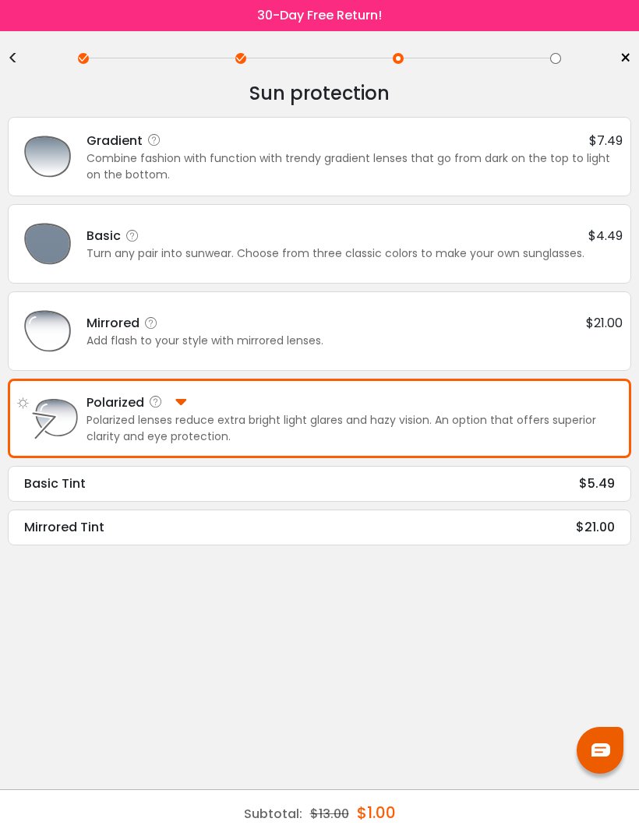
click at [11, 54] on div "<" at bounding box center [19, 58] width 23 height 12
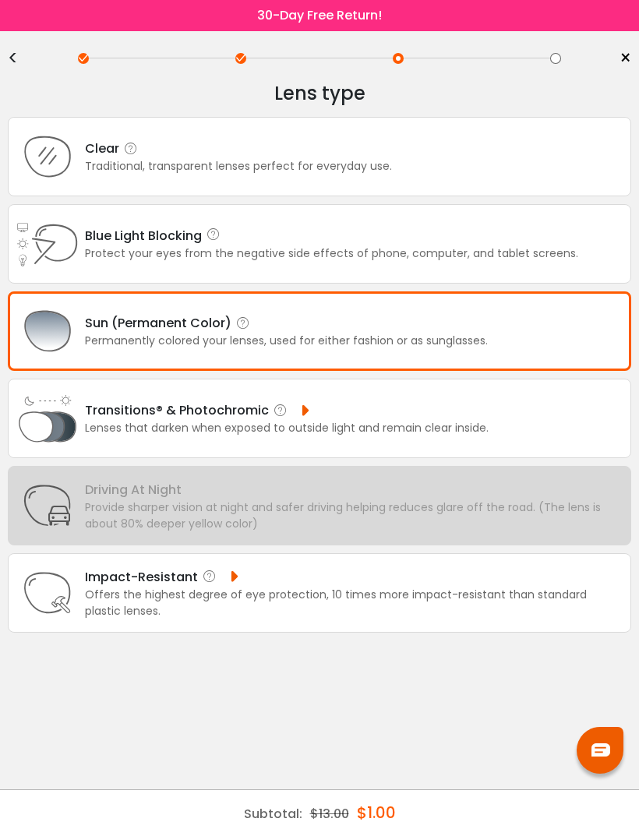
click at [519, 499] on div "Driving At Night" at bounding box center [353, 489] width 537 height 19
click at [405, 148] on div "Clear Traditional, transparent lenses perfect for everyday use." at bounding box center [319, 156] width 623 height 79
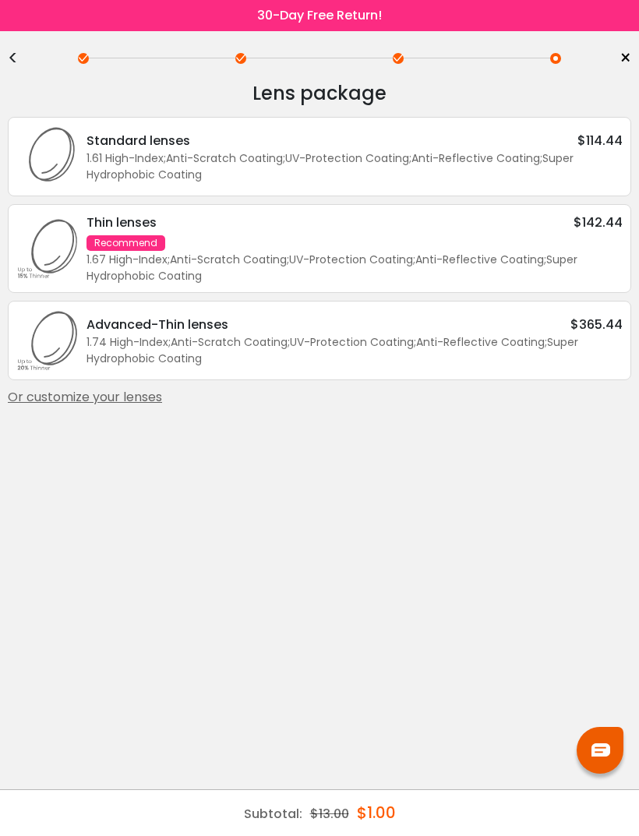
click at [11, 52] on div "<" at bounding box center [19, 58] width 23 height 12
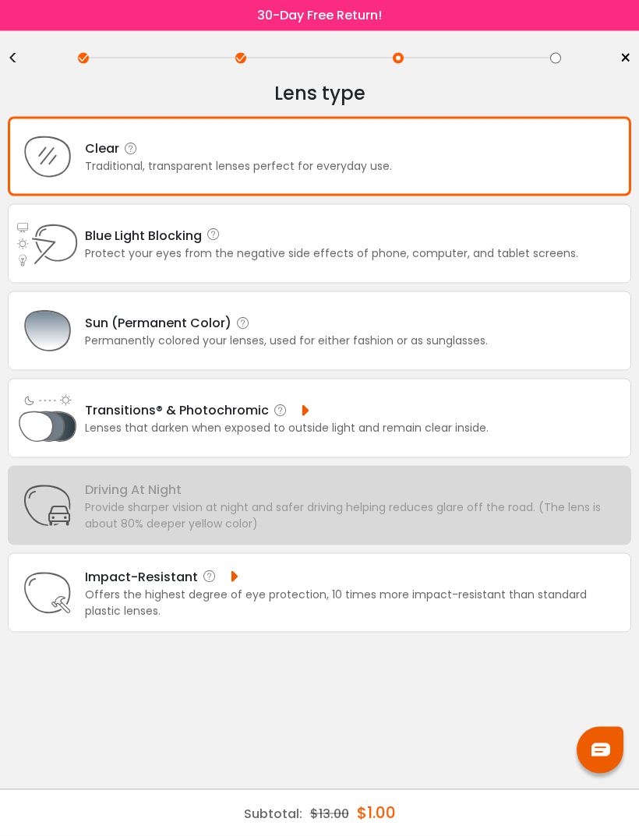
scroll to position [50, 0]
click at [533, 226] on div "Blue Light Blocking Blue Light Blocking Blue Light blocking lenses offer the be…" at bounding box center [331, 235] width 493 height 19
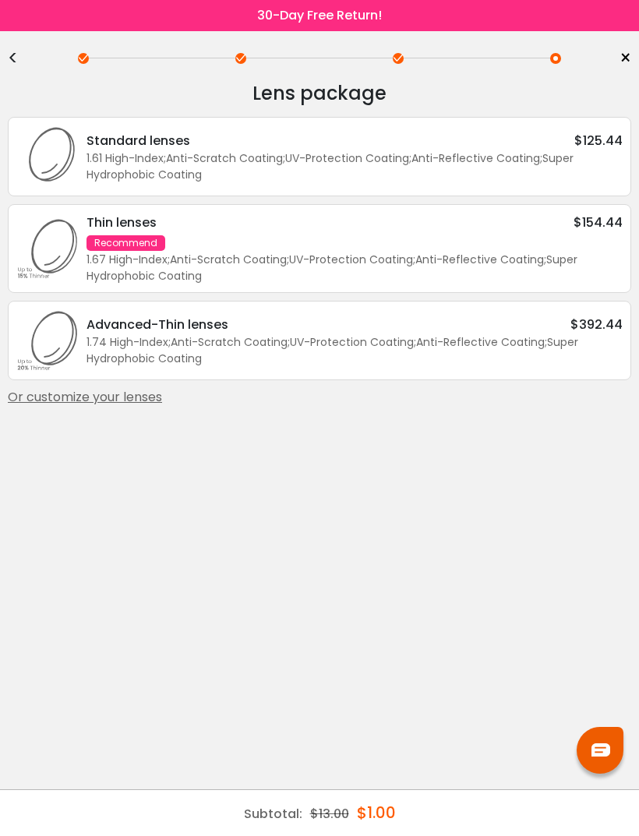
scroll to position [0, 0]
click at [26, 49] on div "< ×" at bounding box center [319, 58] width 623 height 23
click at [24, 55] on div "<" at bounding box center [19, 58] width 23 height 12
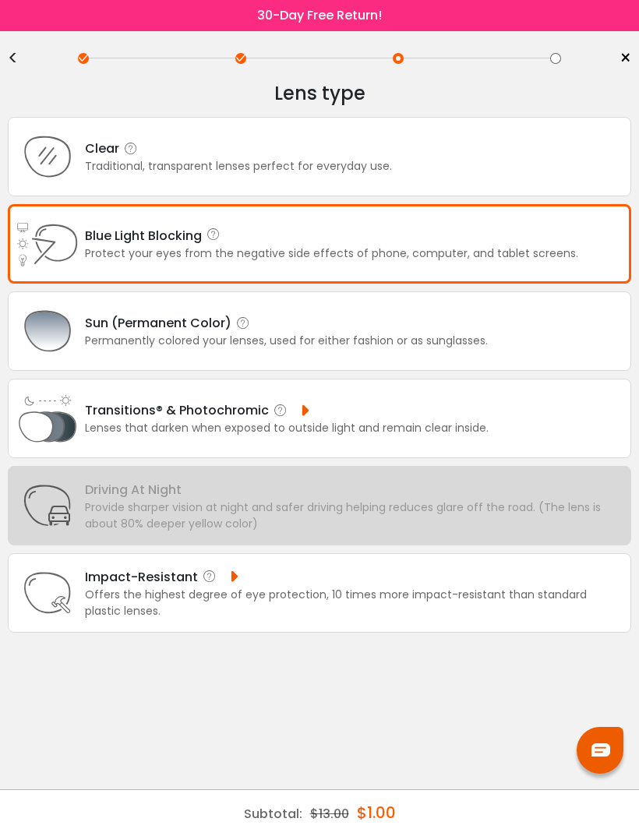
click at [126, 143] on icon at bounding box center [131, 149] width 16 height 16
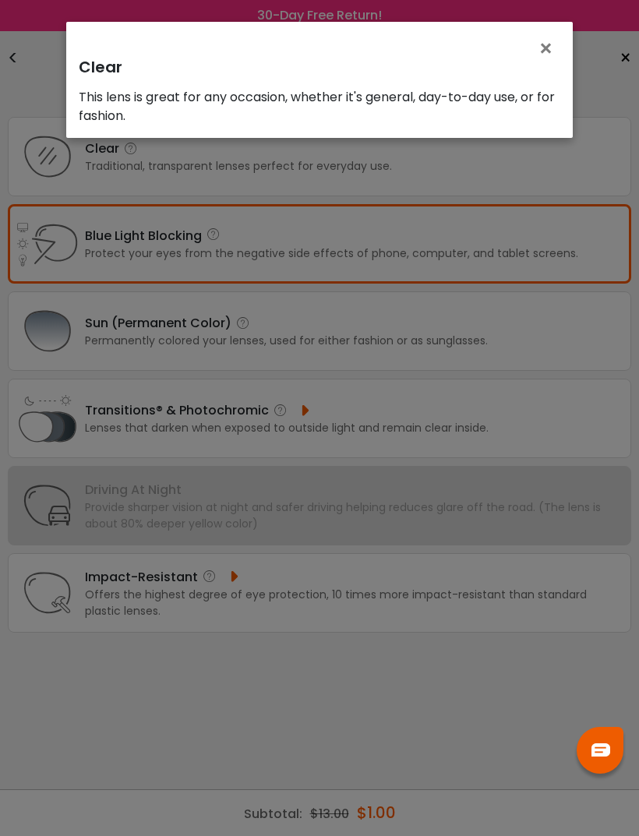
click at [558, 38] on span "×" at bounding box center [548, 48] width 23 height 33
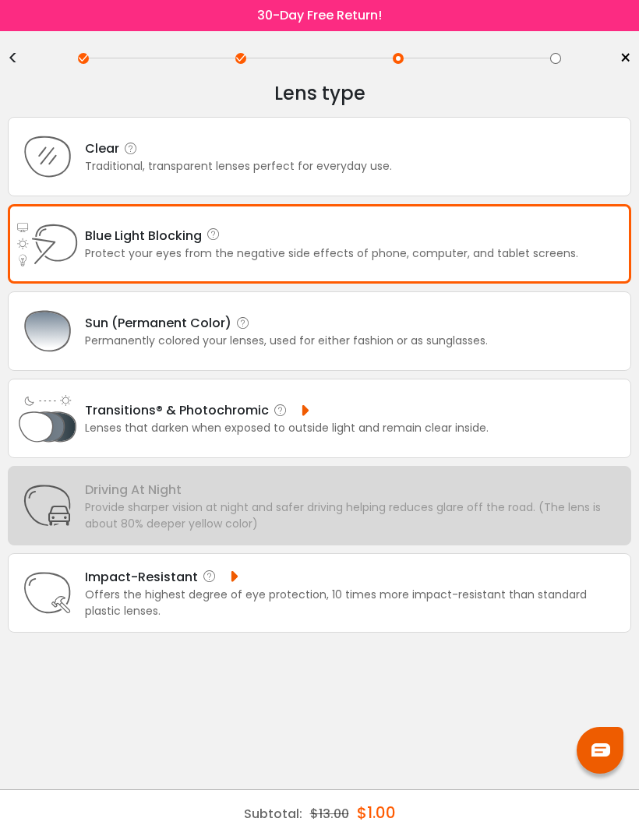
click at [202, 174] on div "Traditional, transparent lenses perfect for everyday use." at bounding box center [238, 166] width 307 height 16
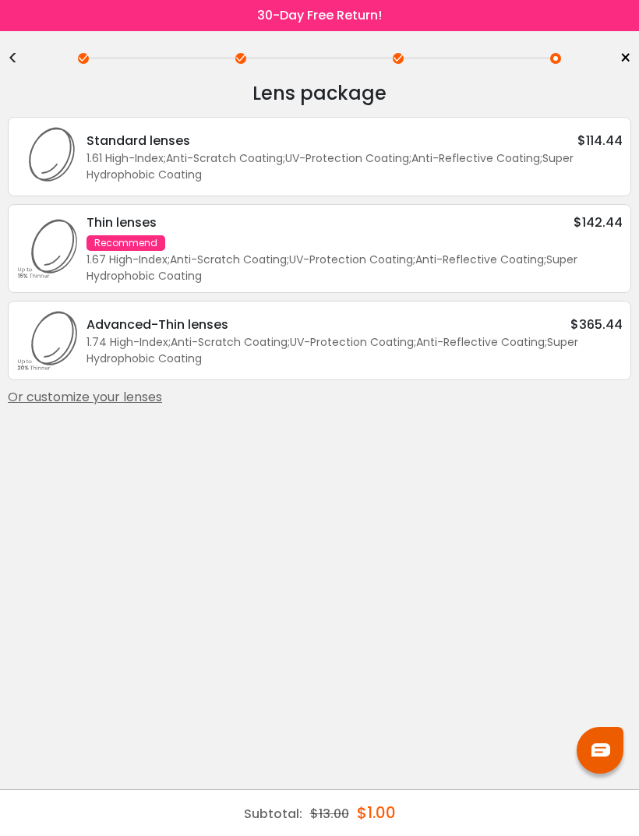
click at [100, 403] on div "Or customize your lenses" at bounding box center [319, 397] width 623 height 19
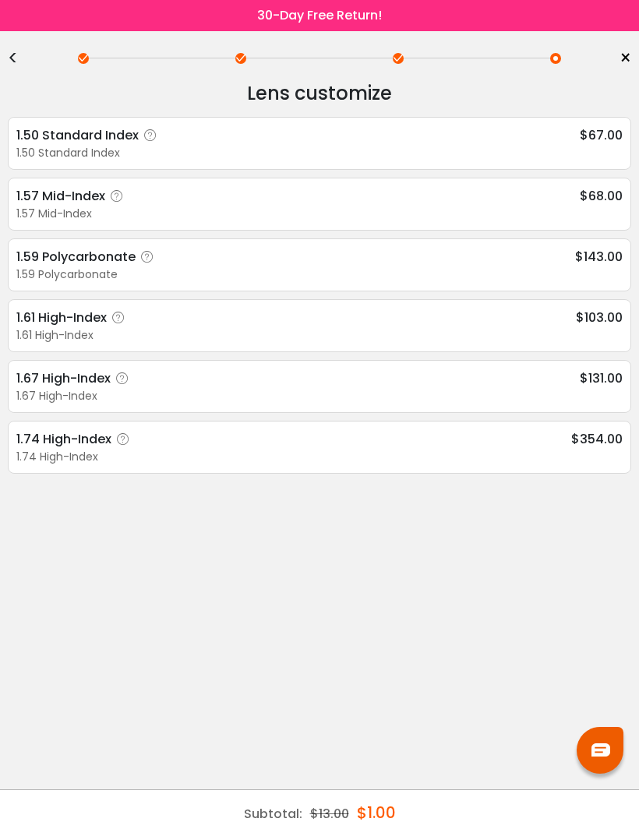
click at [114, 199] on icon at bounding box center [117, 196] width 16 height 16
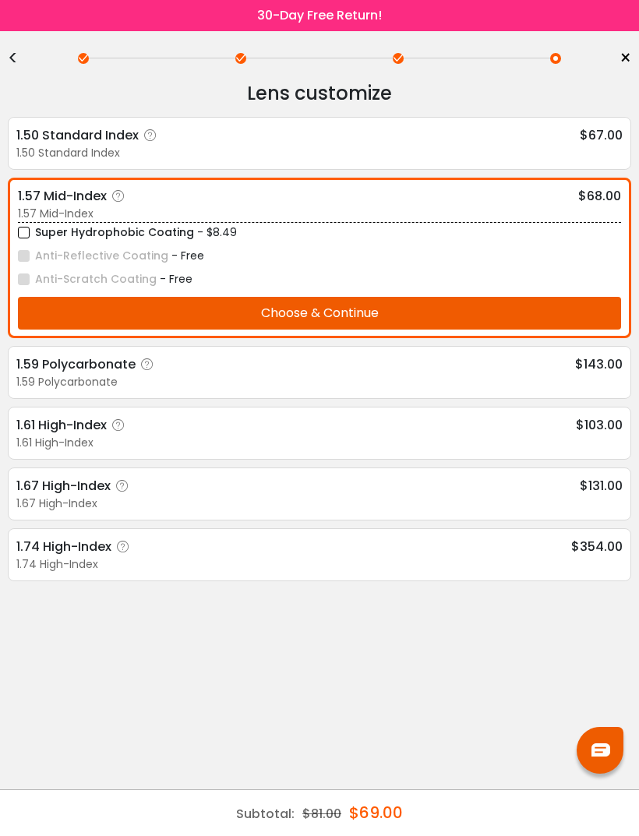
click at [151, 131] on icon at bounding box center [151, 136] width 16 height 16
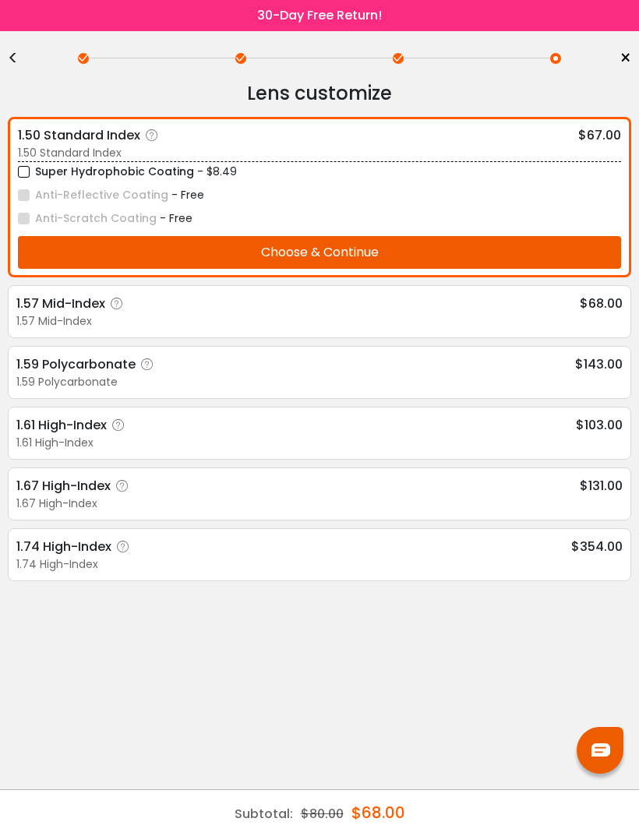
click at [101, 241] on button "Choose & Continue" at bounding box center [319, 252] width 603 height 33
